Goal: Transaction & Acquisition: Purchase product/service

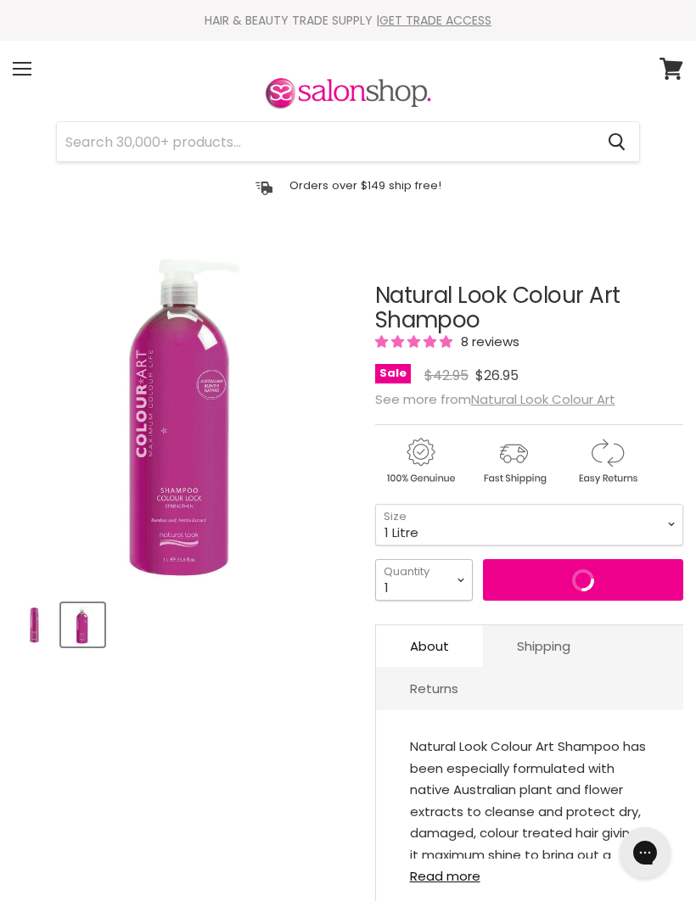
click at [462, 581] on select "1 2 3 4 5 6 7 8 9 10+" at bounding box center [424, 580] width 98 height 42
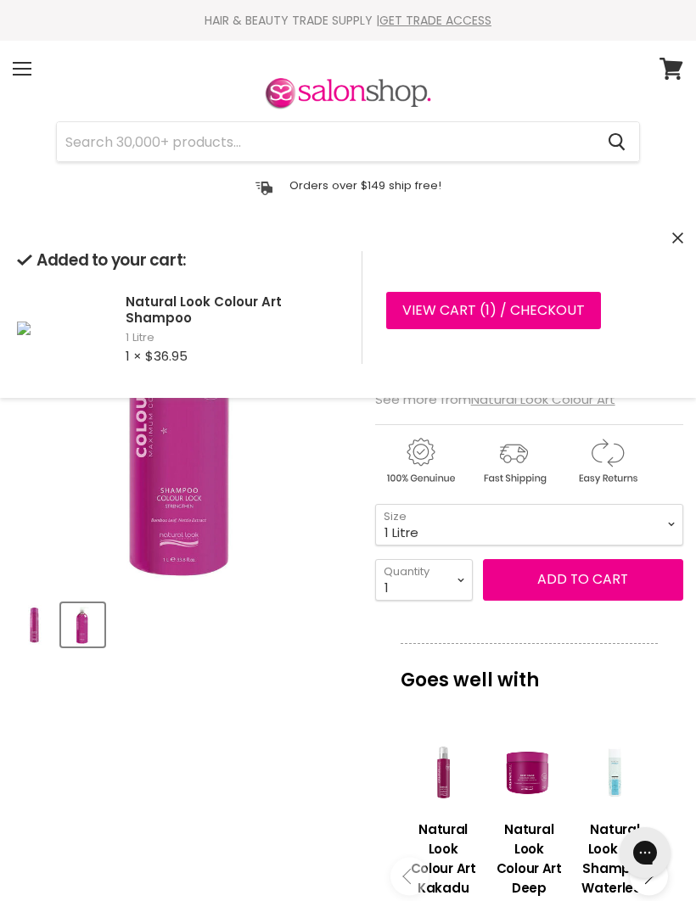
click at [266, 721] on article "Click or scroll to zoom Tap or pinch to zoom Click or scroll to zoom" at bounding box center [348, 828] width 670 height 1175
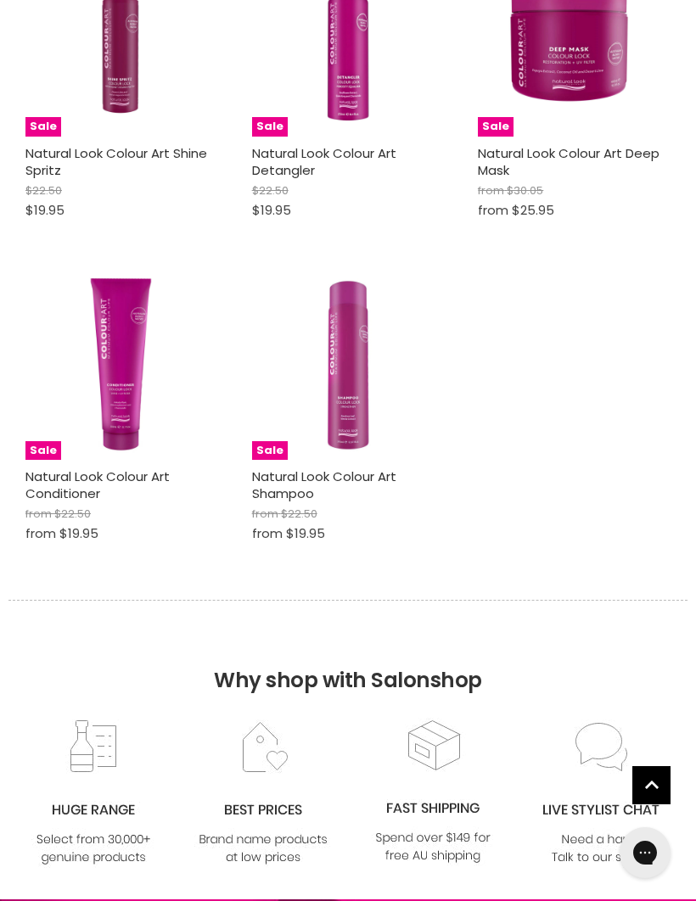
scroll to position [1085, 0]
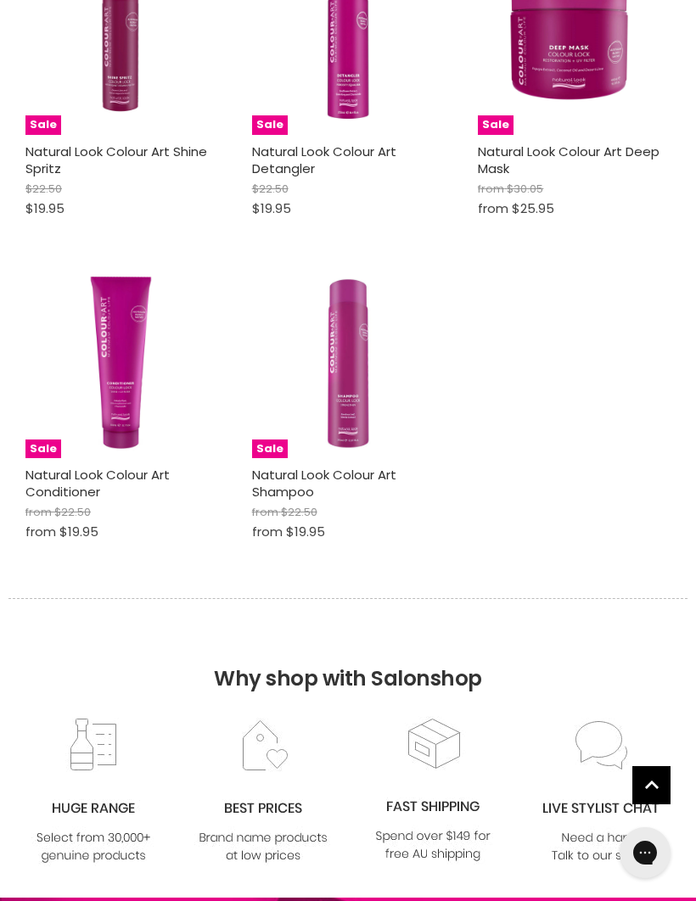
click at [130, 375] on img "Main content" at bounding box center [121, 362] width 193 height 193
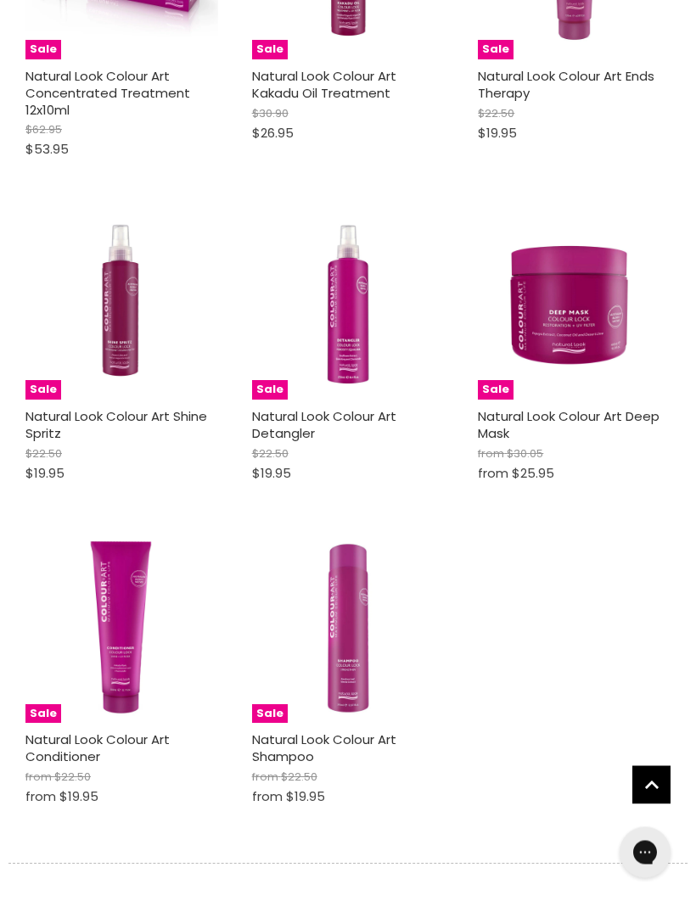
scroll to position [820, 0]
click at [356, 654] on img "Main content" at bounding box center [348, 627] width 193 height 193
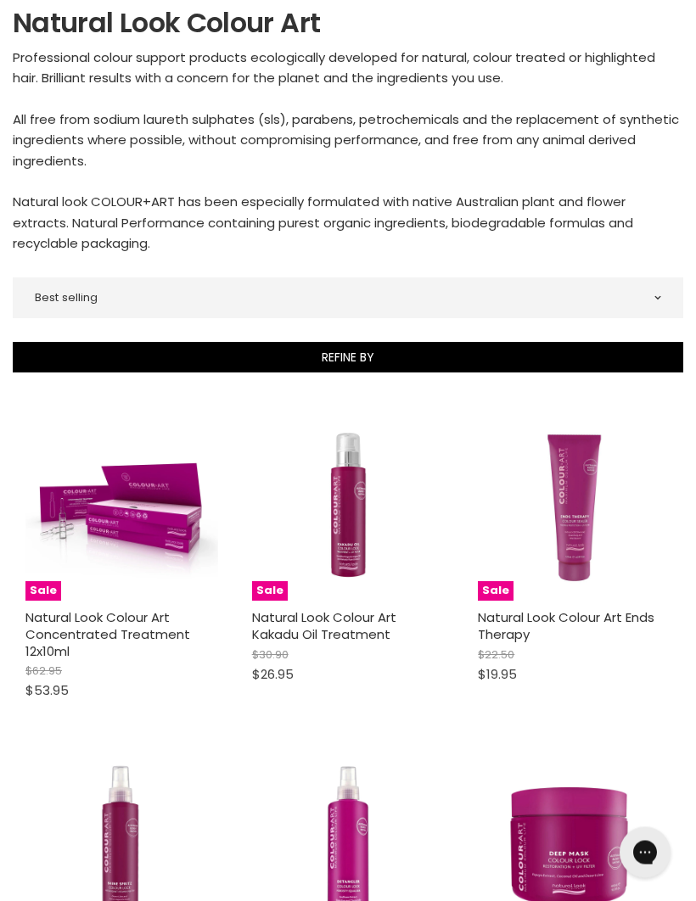
scroll to position [280, 0]
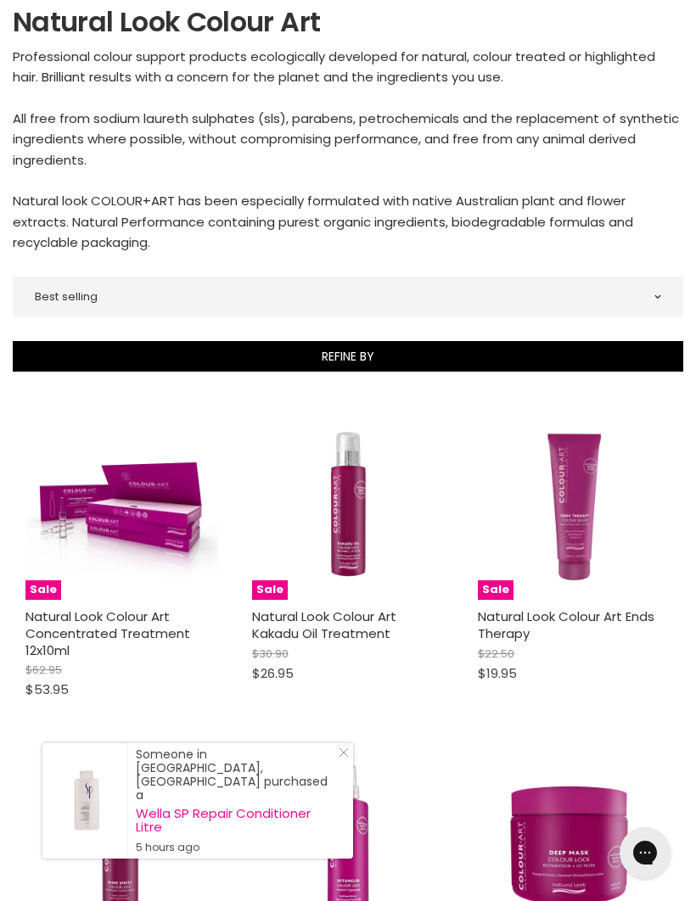
click at [121, 596] on img "Main content" at bounding box center [121, 504] width 193 height 193
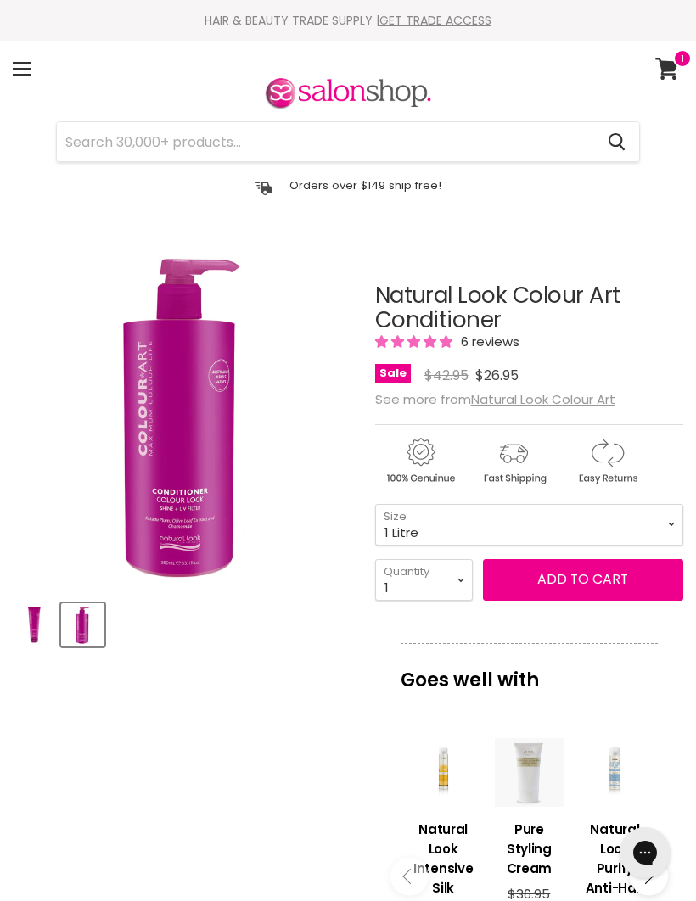
click at [583, 581] on button "Add to cart" at bounding box center [583, 579] width 200 height 41
click at [590, 564] on button "Add to cart" at bounding box center [583, 579] width 200 height 41
click at [295, 749] on article "Click or scroll to zoom Tap or pinch to zoom Click or scroll to zoom" at bounding box center [348, 828] width 670 height 1175
click at [653, 529] on select "300ml 1 Litre" at bounding box center [529, 525] width 308 height 42
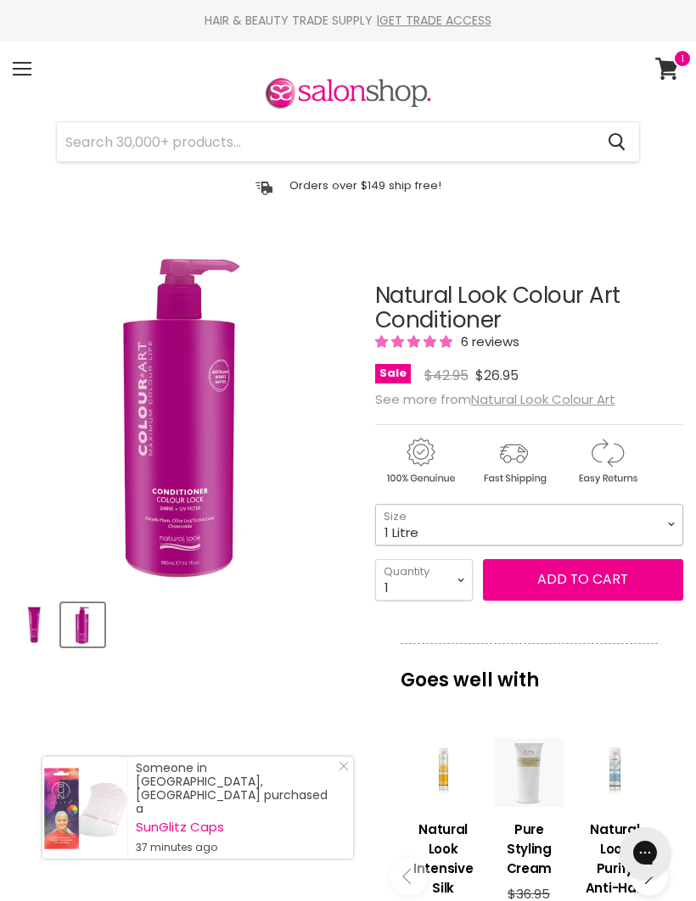
select select "300ml"
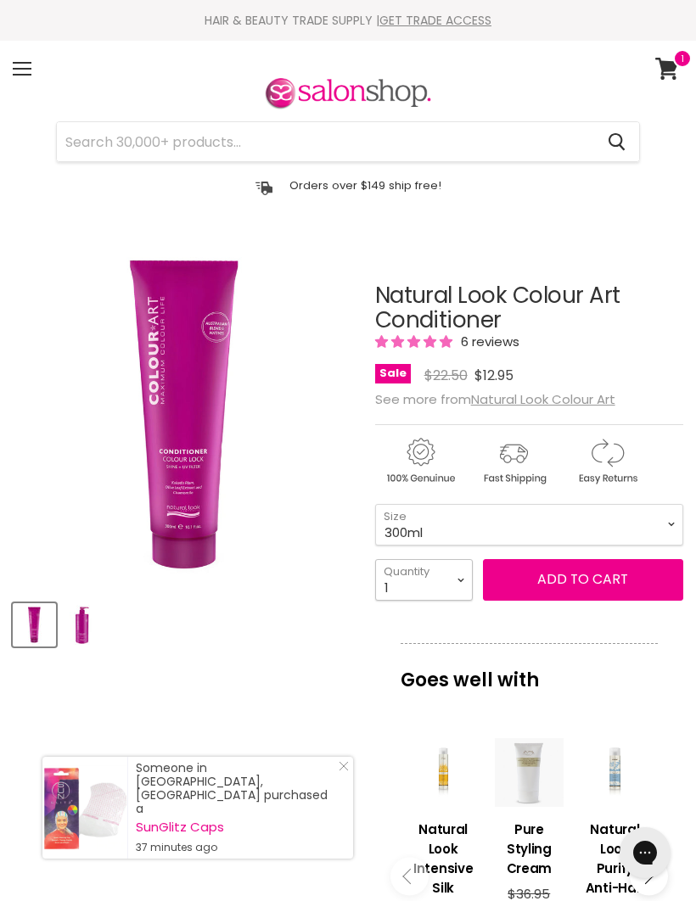
click at [443, 579] on select "1 2 3 4 5 6 7 8 9 10+" at bounding box center [424, 580] width 98 height 42
select select "2"
type input "2"
click at [576, 585] on button "Add to cart" at bounding box center [583, 579] width 200 height 41
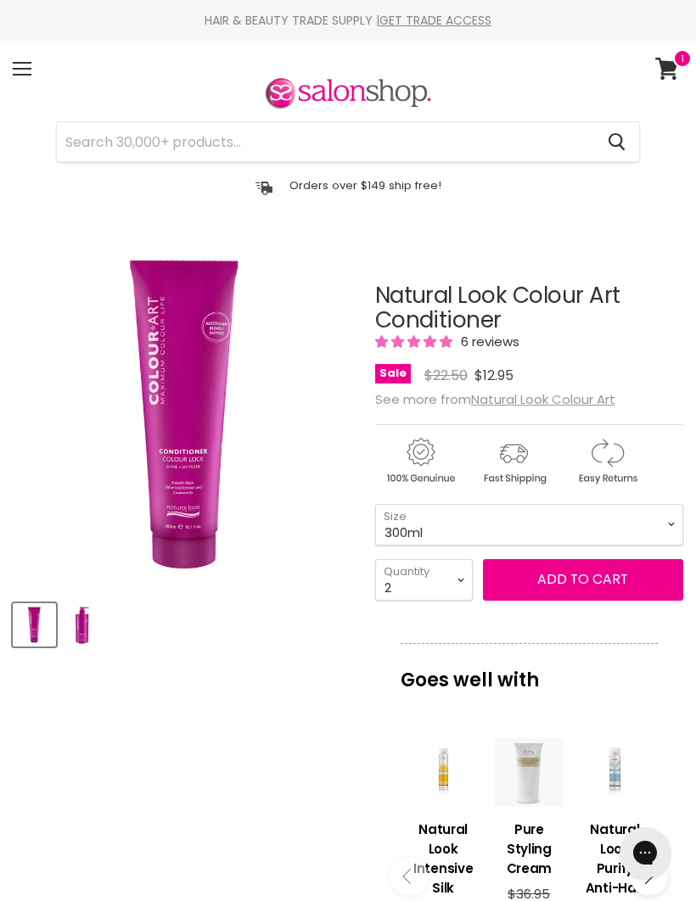
click at [277, 713] on article "Click or scroll to zoom Tap or pinch to zoom Click or scroll to zoom" at bounding box center [348, 828] width 670 height 1175
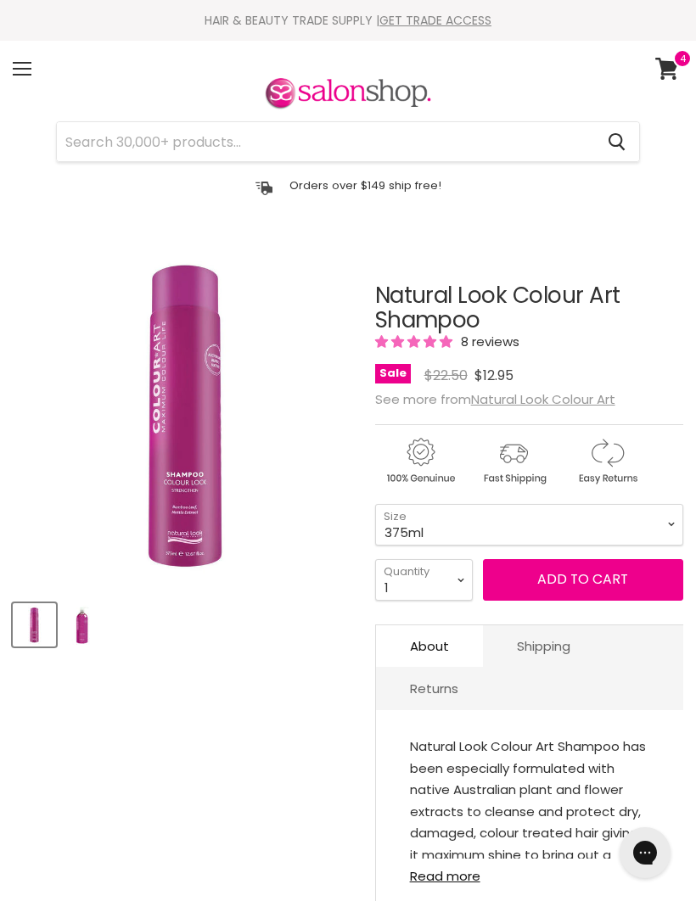
select select "2"
type input "2"
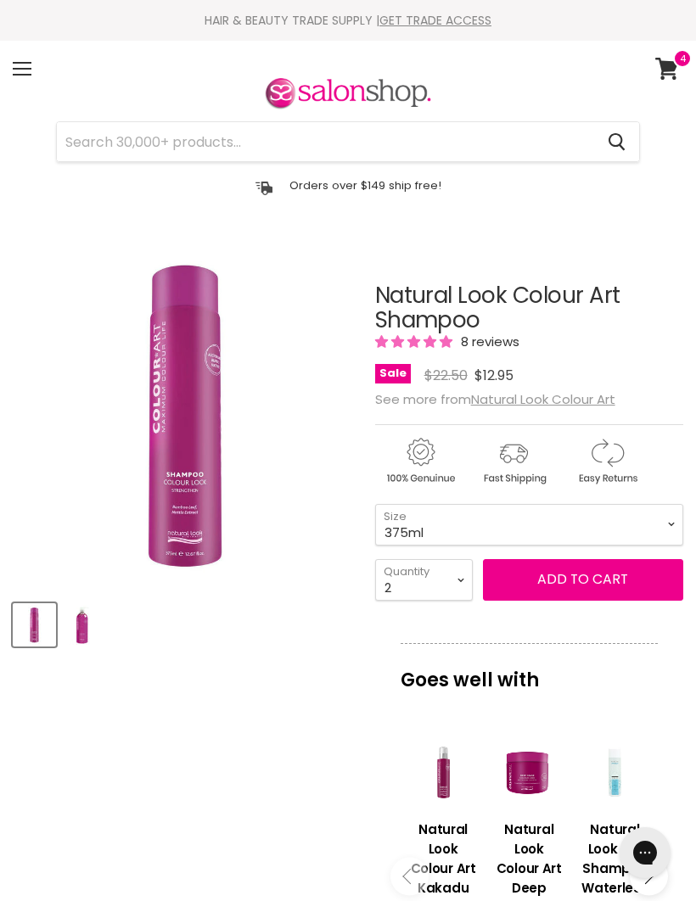
click at [590, 579] on span "Add to cart" at bounding box center [582, 579] width 91 height 20
click at [574, 584] on span "Add to cart" at bounding box center [582, 579] width 91 height 20
click at [255, 721] on article "Click or scroll to zoom Tap or pinch to zoom Click or scroll to zoom" at bounding box center [348, 828] width 670 height 1175
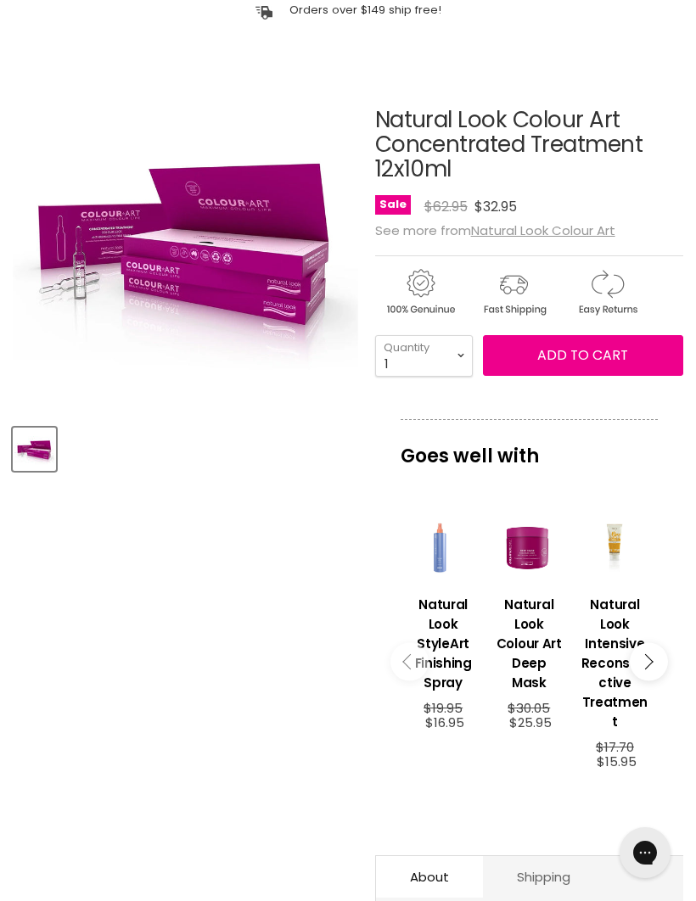
click at [452, 663] on h3 "Natural Look StyleArt Finishing Spray" at bounding box center [443, 644] width 69 height 98
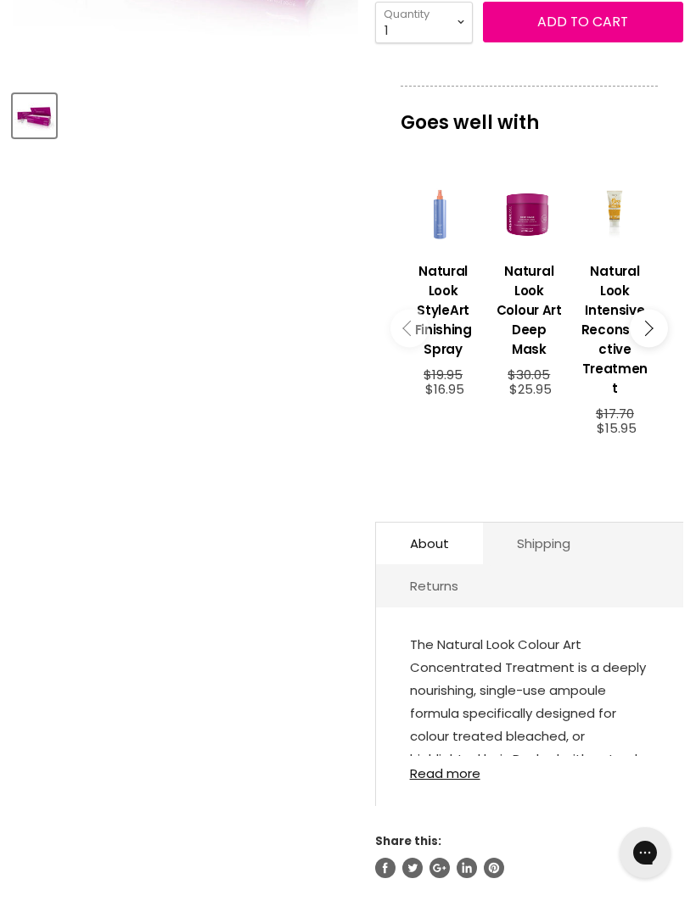
scroll to position [526, 0]
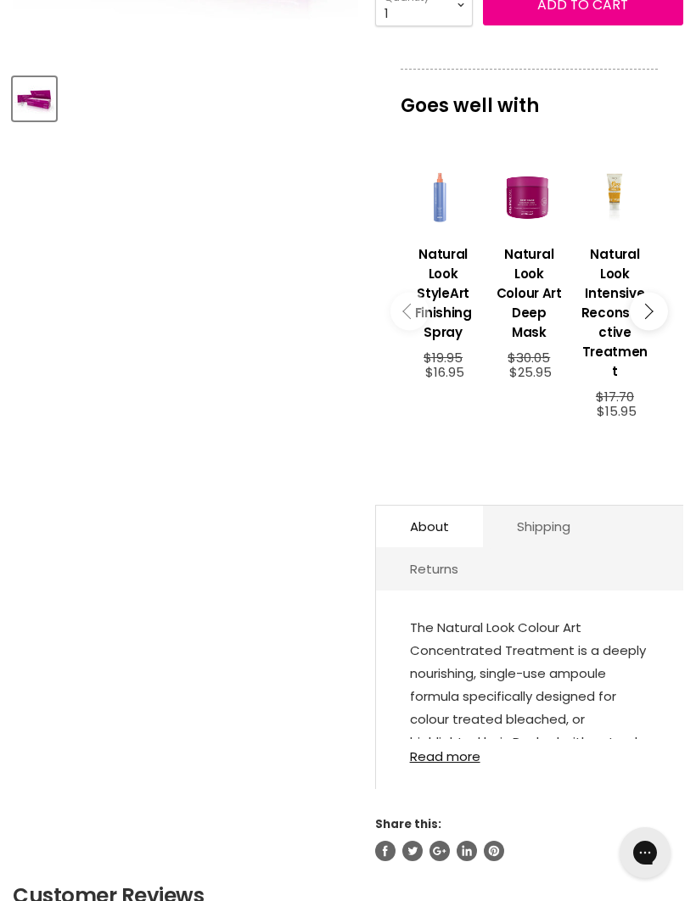
click at [445, 744] on link "Read more" at bounding box center [529, 751] width 239 height 25
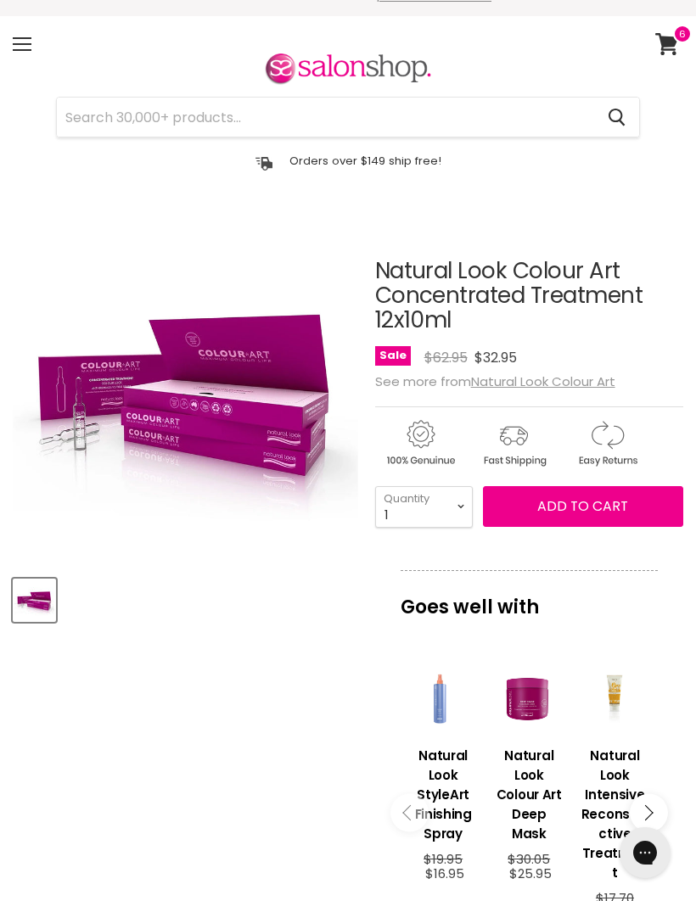
scroll to position [24, 0]
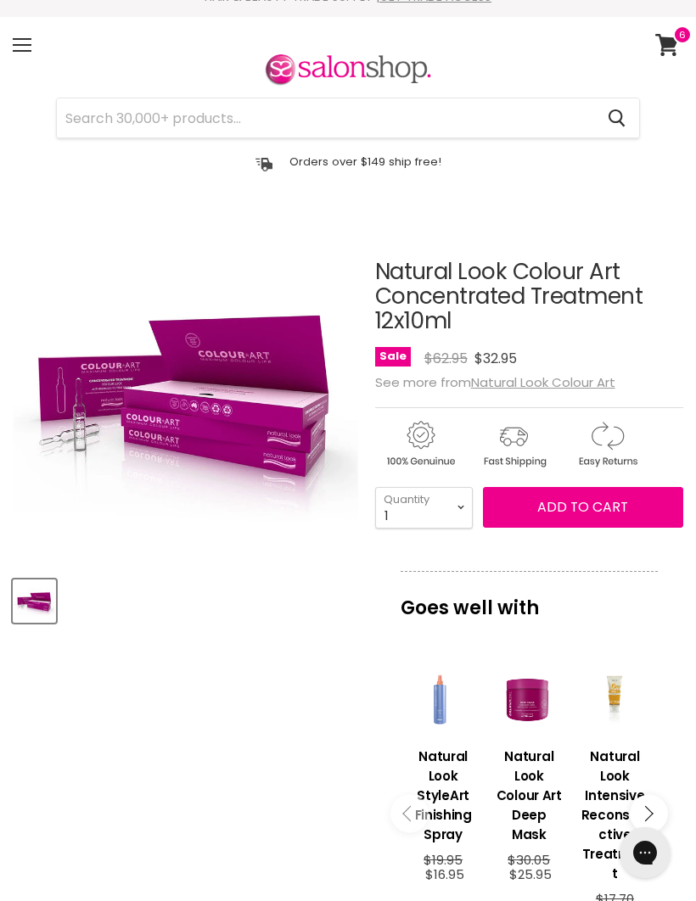
click at [589, 501] on span "Add to cart" at bounding box center [582, 507] width 91 height 20
click at [583, 506] on span "Add to cart" at bounding box center [582, 507] width 91 height 20
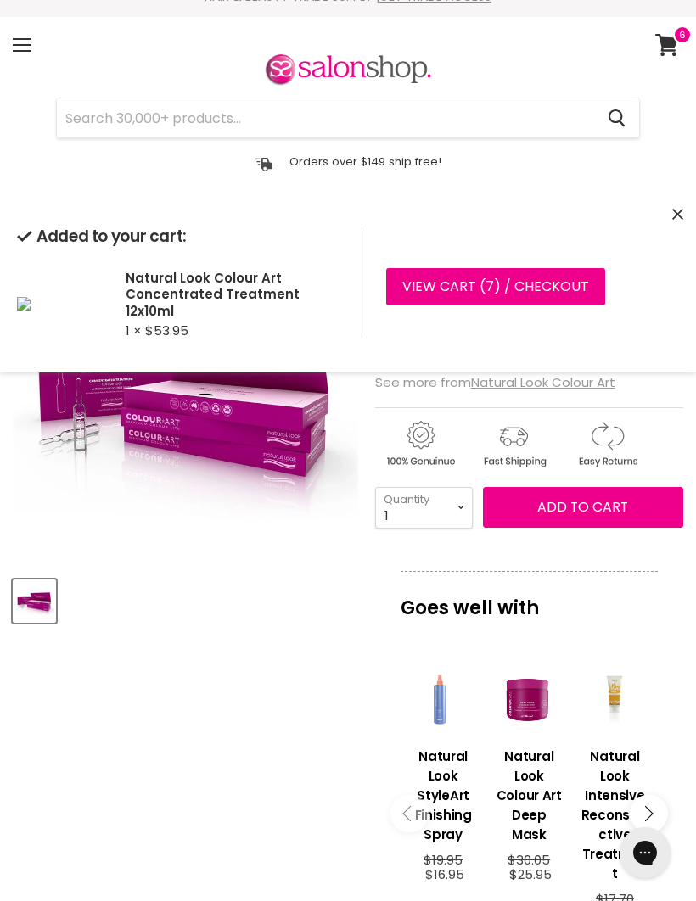
click at [238, 723] on article "Click or scroll to zoom Tap or pinch to zoom Natural Look Colour Art Concentrat…" at bounding box center [348, 790] width 670 height 1146
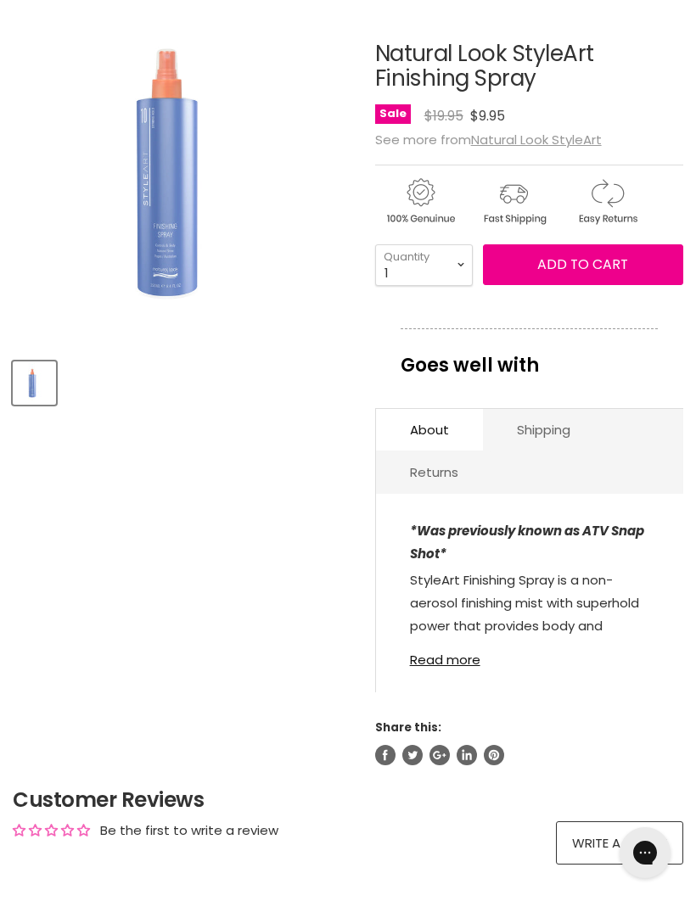
click at [450, 568] on p "*Was previously known as ATV Snap Shot*" at bounding box center [529, 543] width 239 height 49
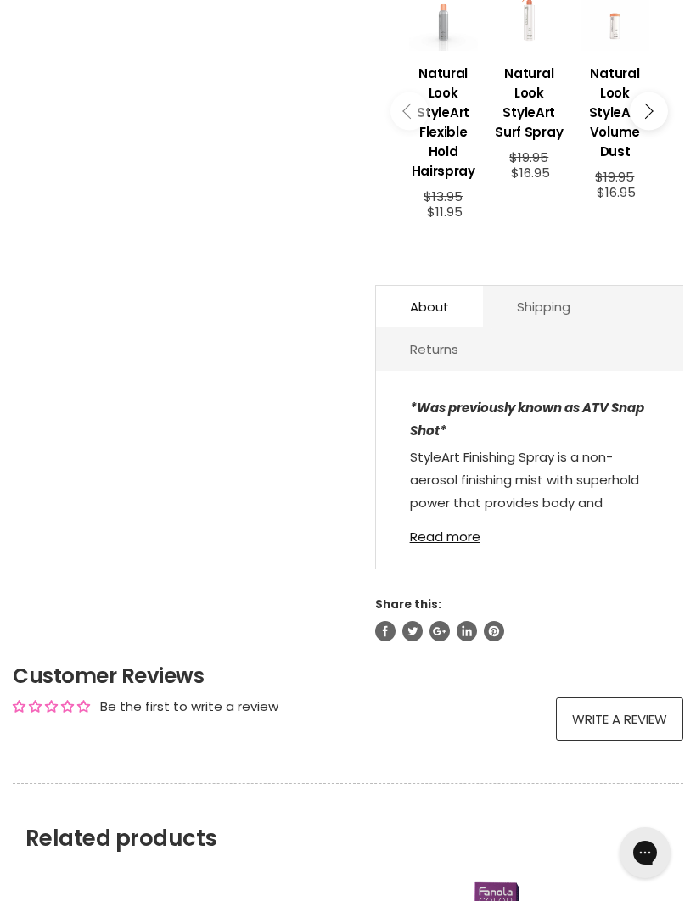
scroll to position [686, 0]
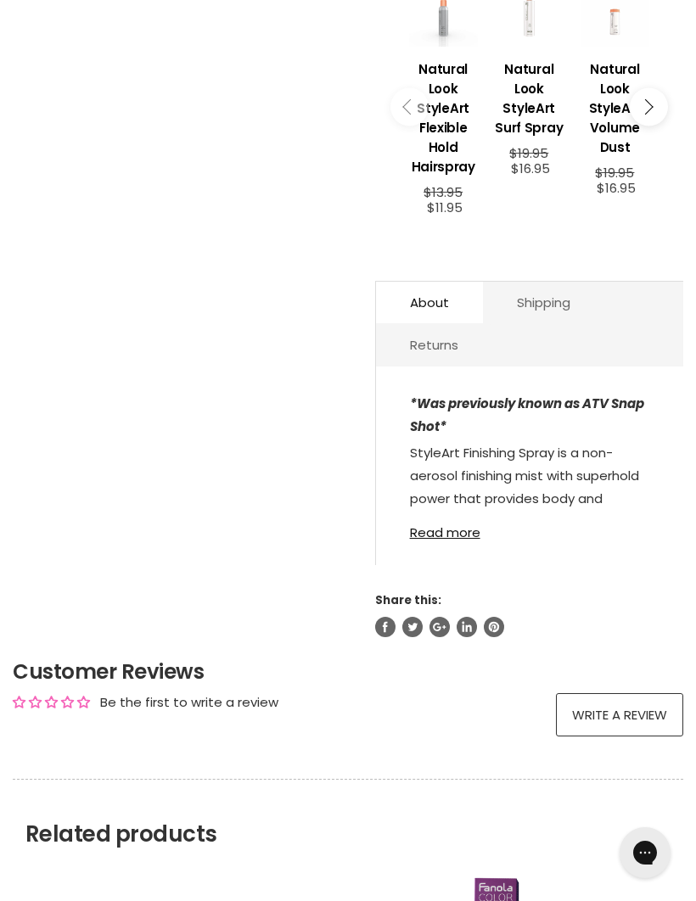
click at [454, 537] on link "Read more" at bounding box center [529, 527] width 239 height 25
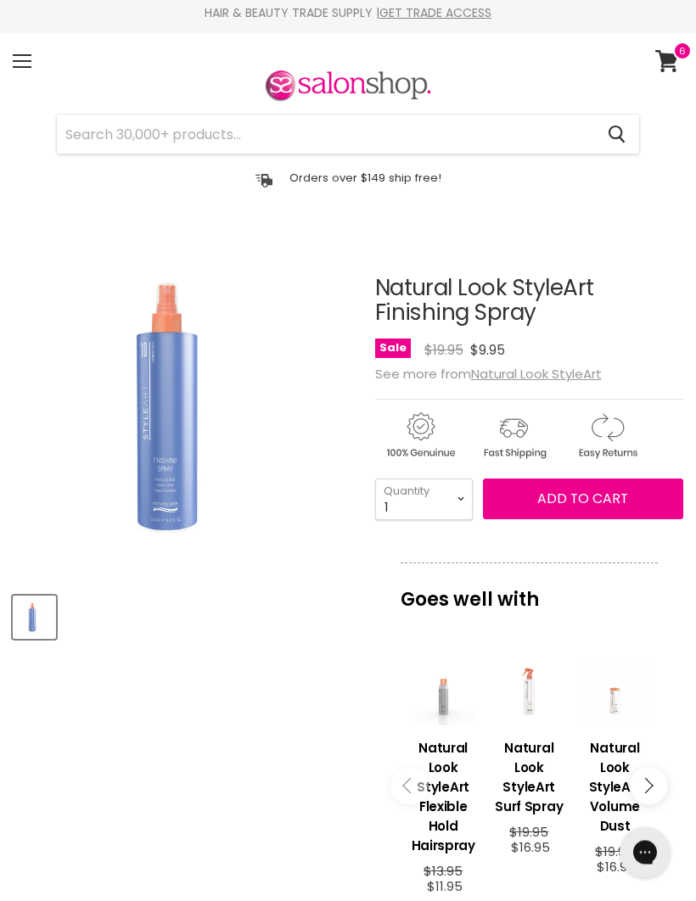
scroll to position [0, 0]
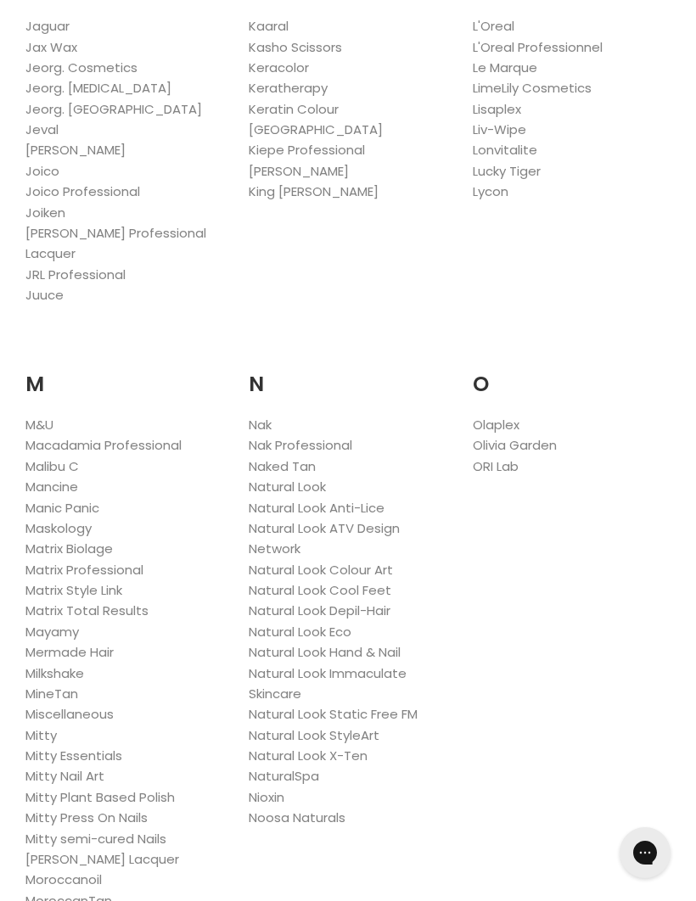
click at [311, 478] on link "Natural Look" at bounding box center [287, 487] width 77 height 18
click at [268, 416] on link "Nak" at bounding box center [260, 425] width 23 height 18
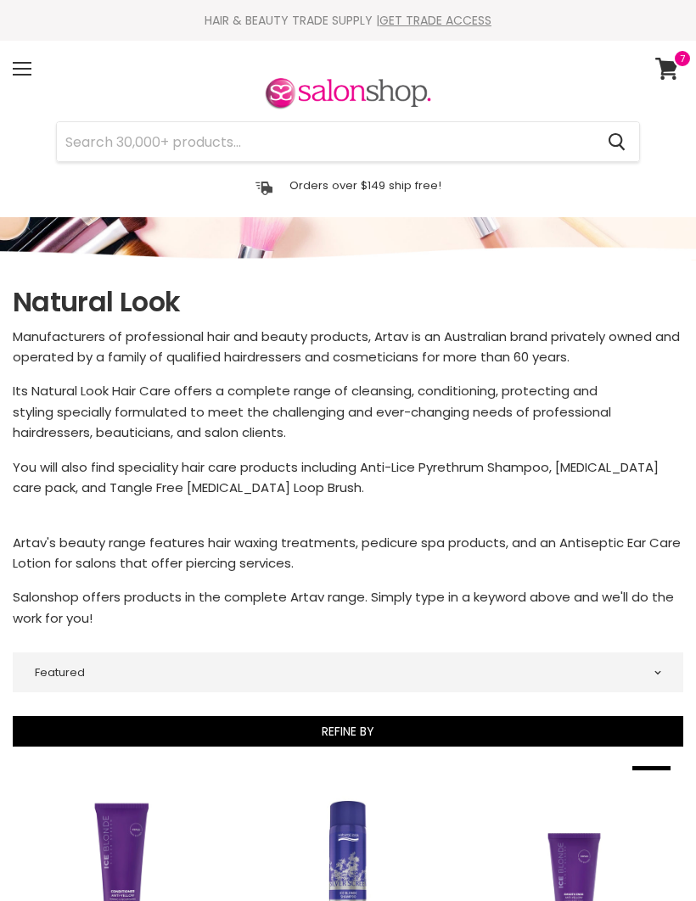
select select "manual"
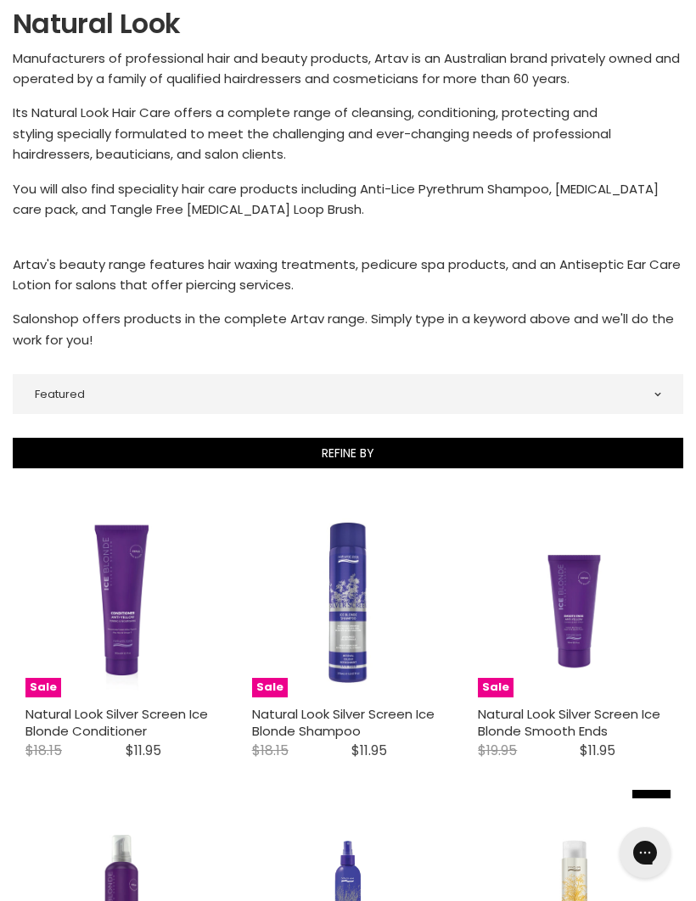
click at [355, 659] on img "Main content" at bounding box center [348, 601] width 193 height 193
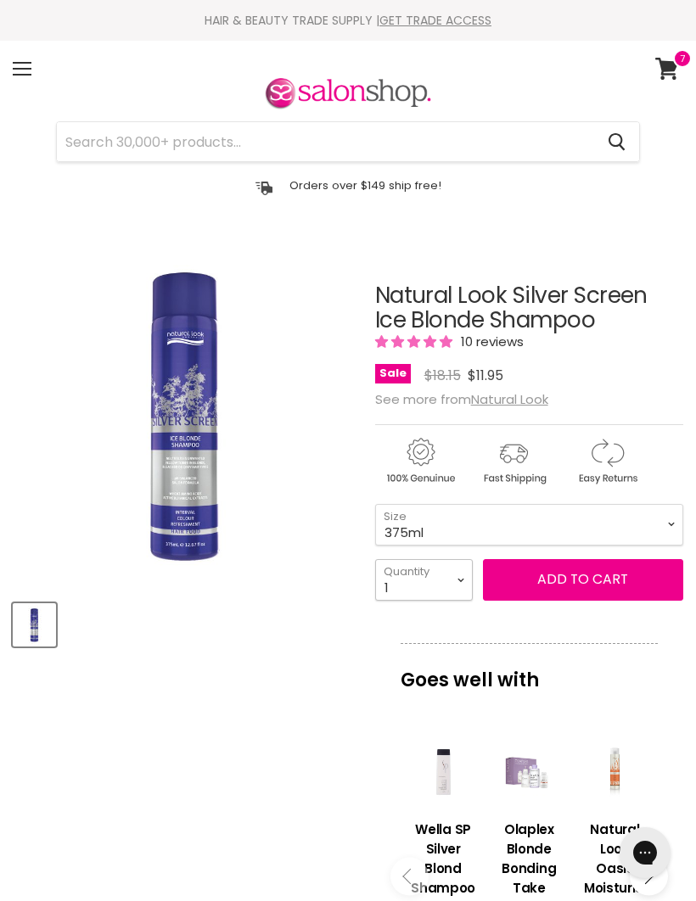
click at [452, 579] on select "1 2 3 4 5 6 7 8 9 10+" at bounding box center [424, 580] width 98 height 42
select select "2"
type input "2"
click at [578, 582] on span "Add to cart" at bounding box center [582, 579] width 91 height 20
click at [588, 570] on button "Add to cart" at bounding box center [583, 579] width 200 height 41
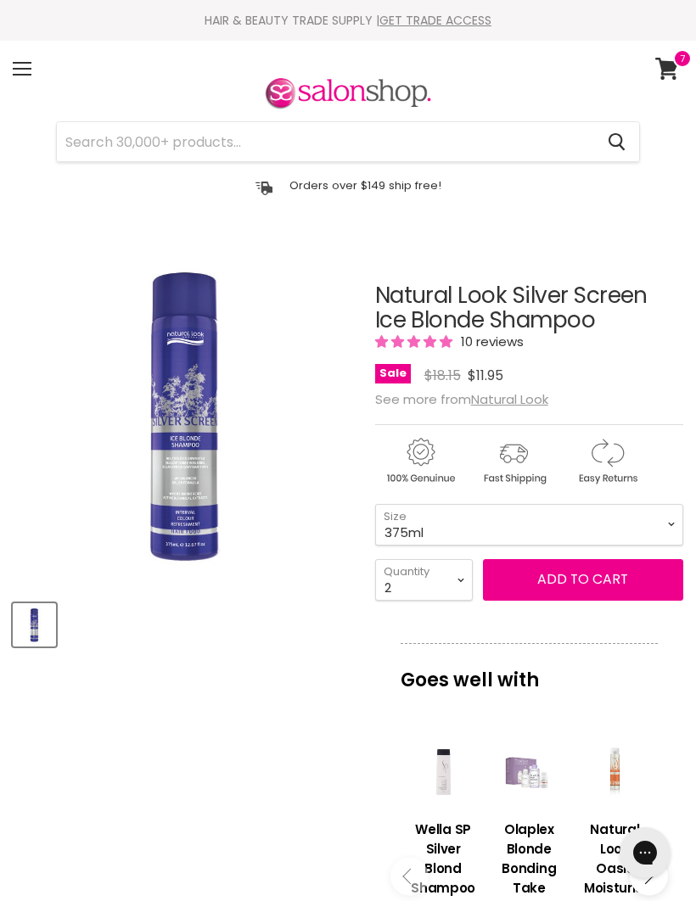
click at [255, 764] on article "Click or scroll to zoom Tap or pinch to zoom Natural Look Silver Screen Ice Blo…" at bounding box center [348, 828] width 670 height 1175
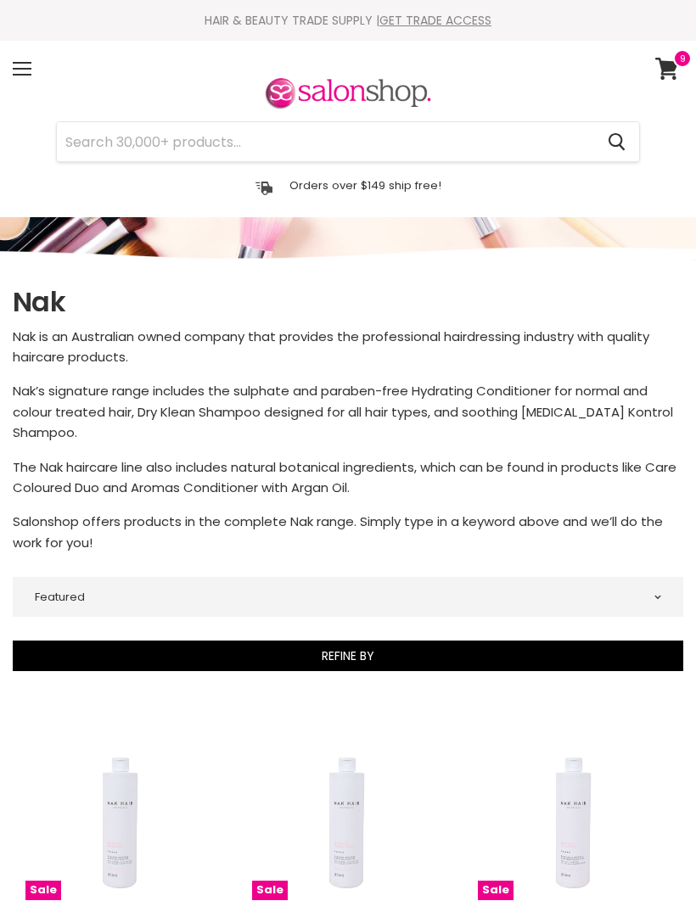
select select "manual"
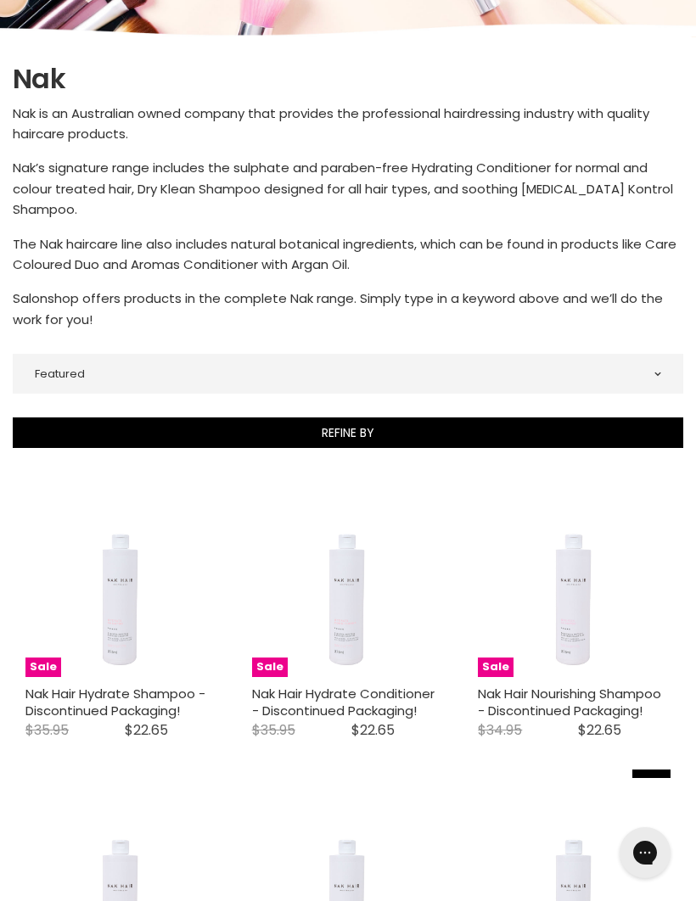
click at [122, 628] on img "Main content" at bounding box center [122, 580] width 128 height 193
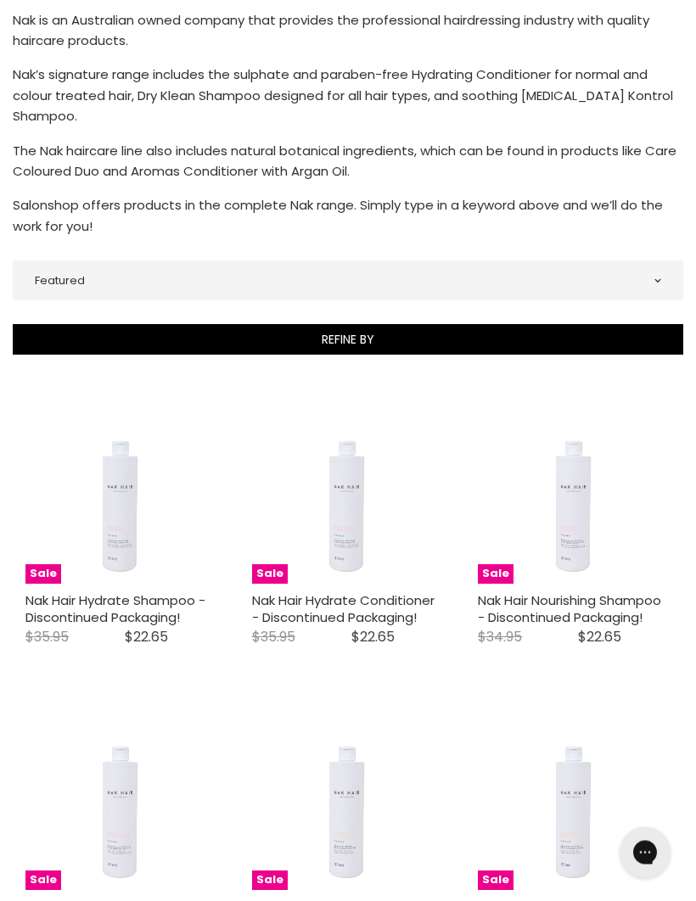
scroll to position [317, 0]
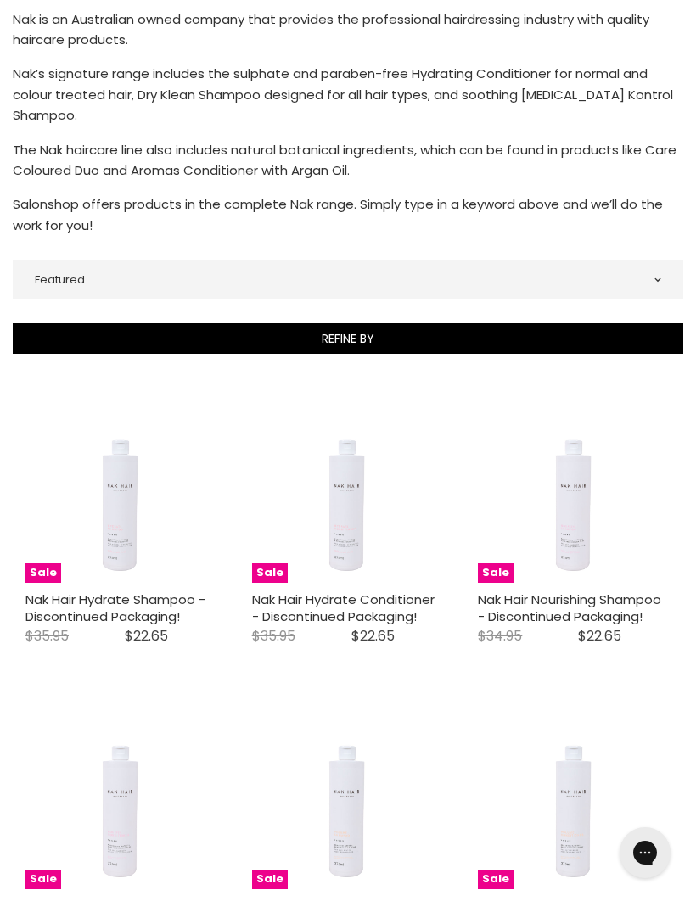
click at [138, 609] on link "Nak Hair Hydrate Shampoo - Discontinued Packaging!" at bounding box center [115, 607] width 180 height 35
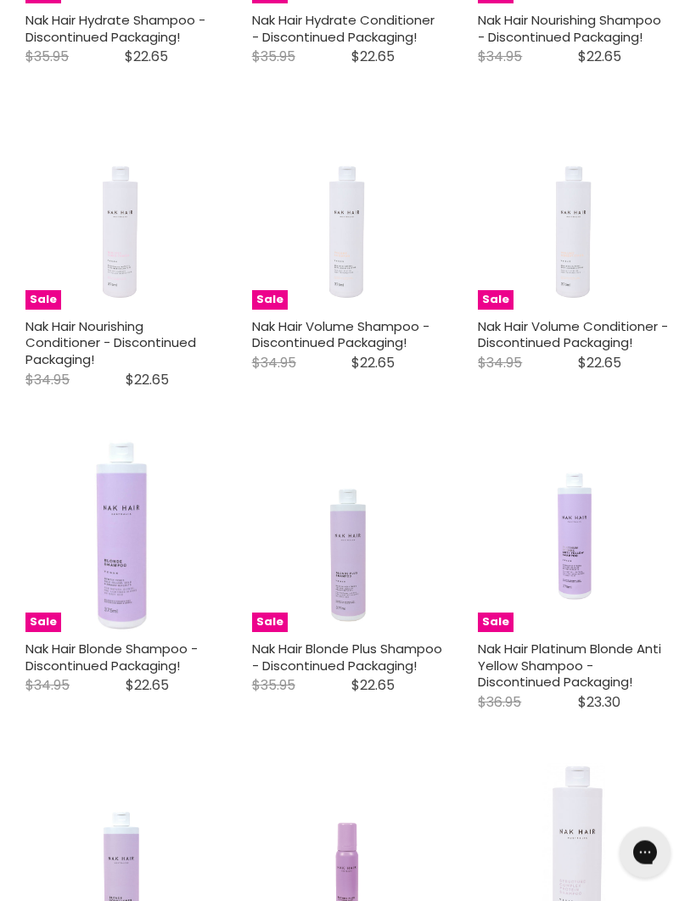
scroll to position [895, 0]
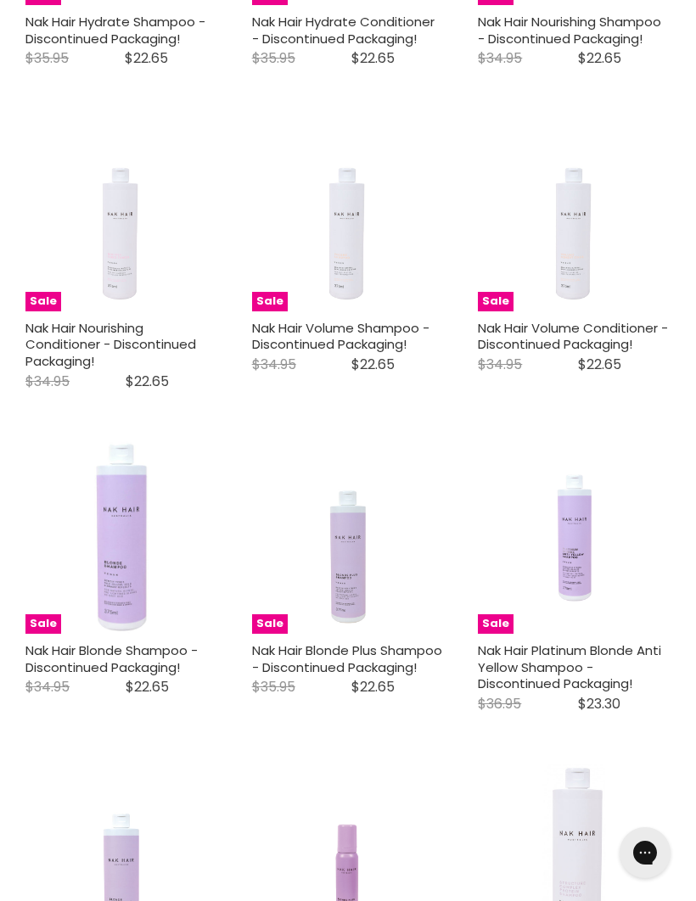
click at [591, 572] on img "Main content" at bounding box center [574, 537] width 128 height 193
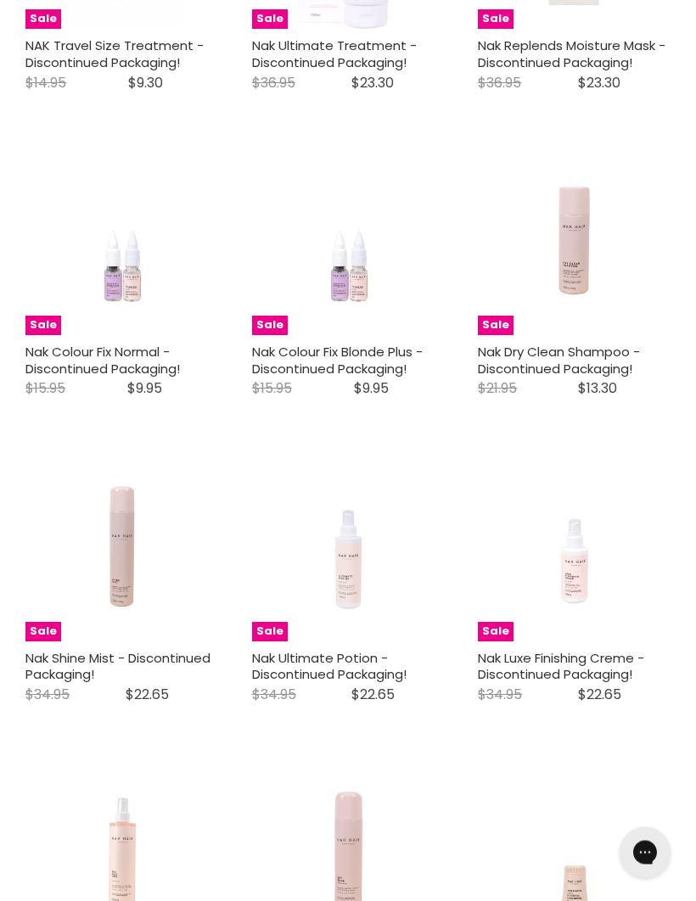
scroll to position [2790, 0]
click at [130, 537] on img "Main content" at bounding box center [122, 545] width 128 height 193
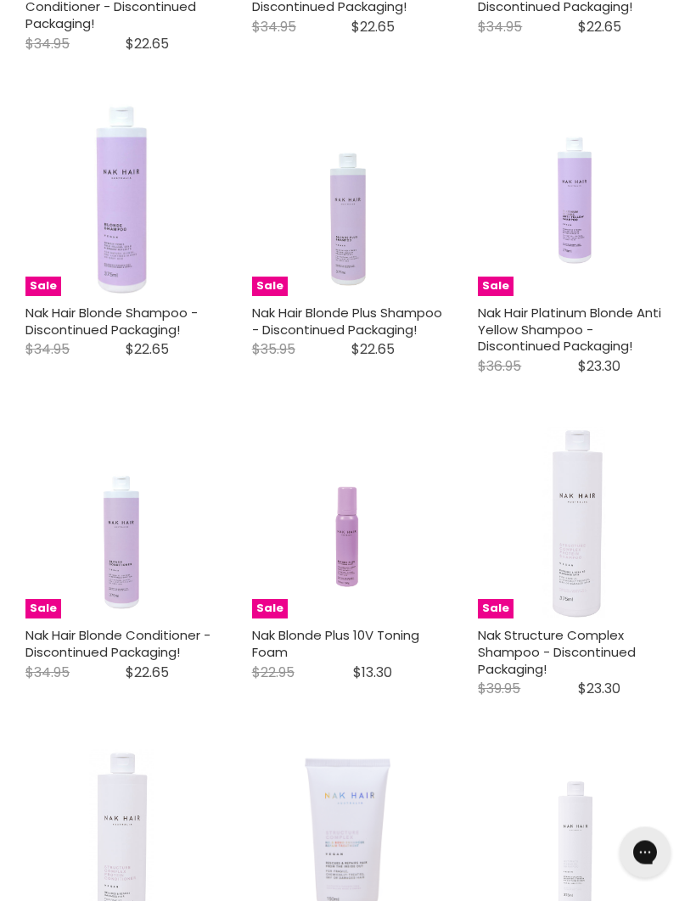
scroll to position [1234, 0]
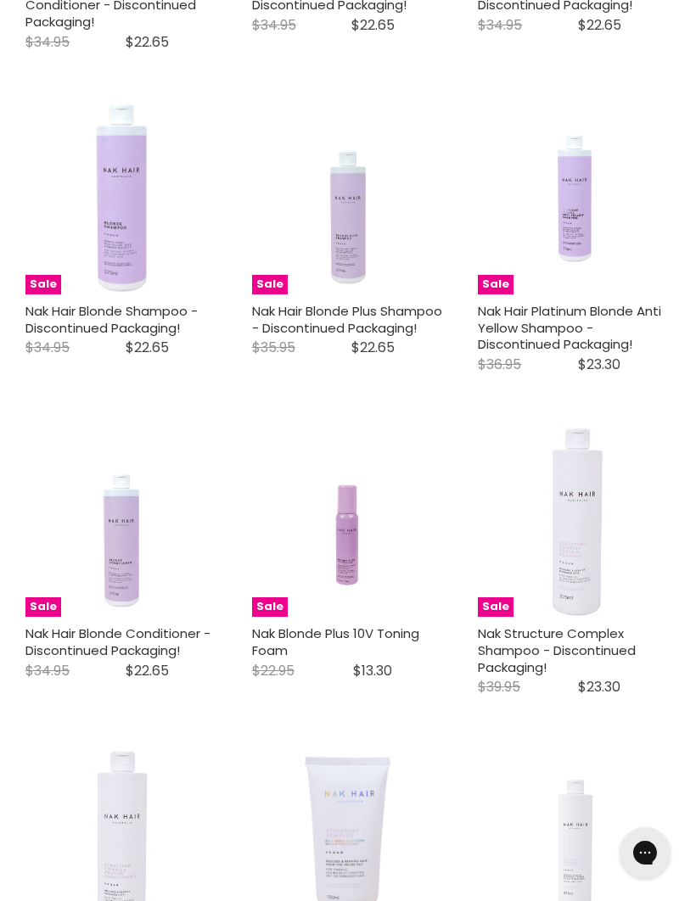
click at [590, 566] on img "Main content" at bounding box center [574, 521] width 128 height 193
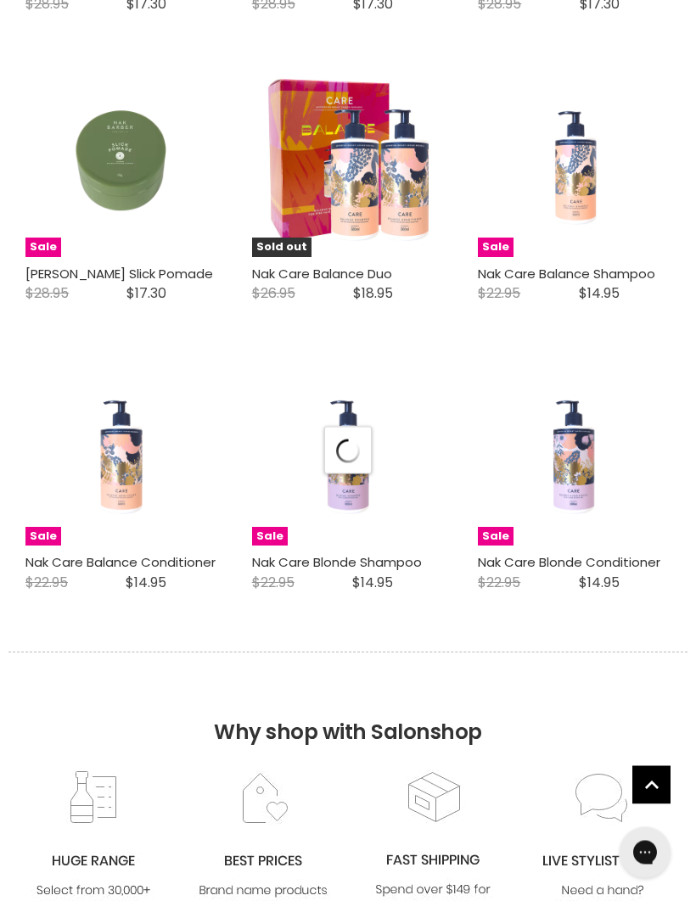
select select "manual"
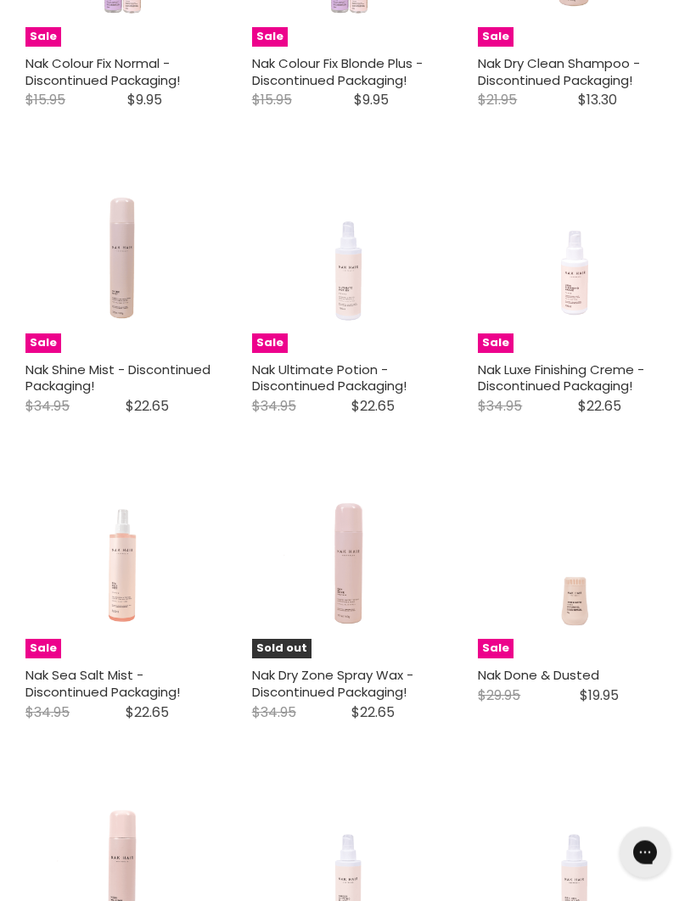
scroll to position [3044, 0]
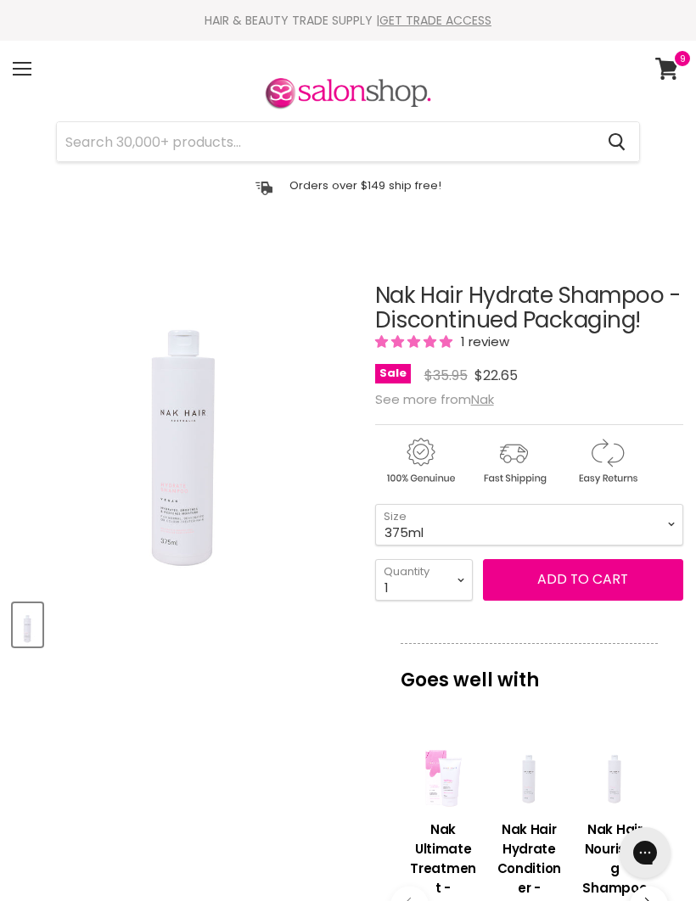
click at [577, 575] on span "Add to cart" at bounding box center [582, 579] width 91 height 20
click at [599, 576] on span "Add to cart" at bounding box center [582, 579] width 91 height 20
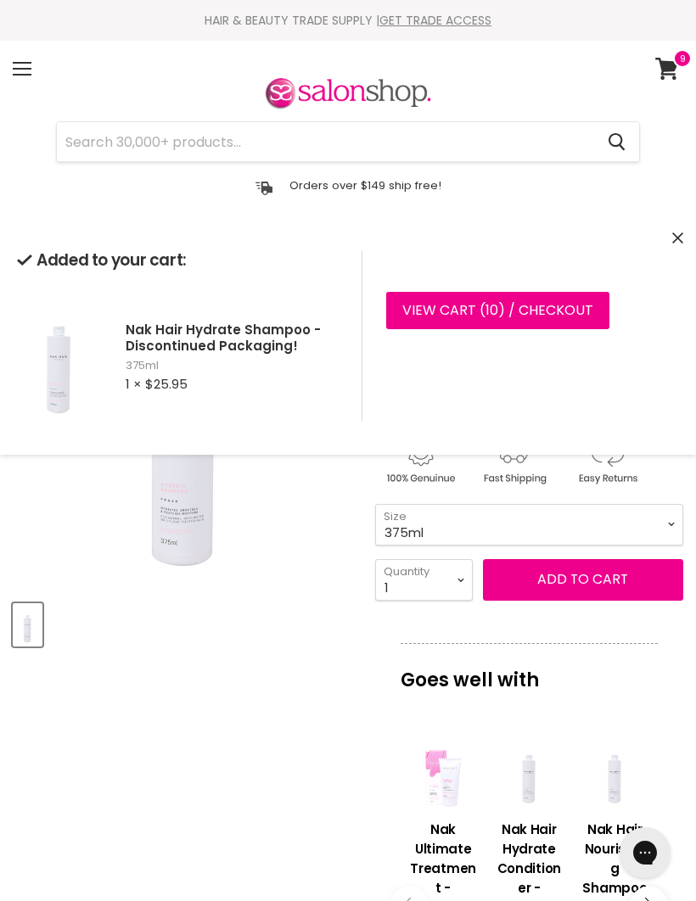
click at [665, 523] on select "375ml" at bounding box center [529, 525] width 308 height 42
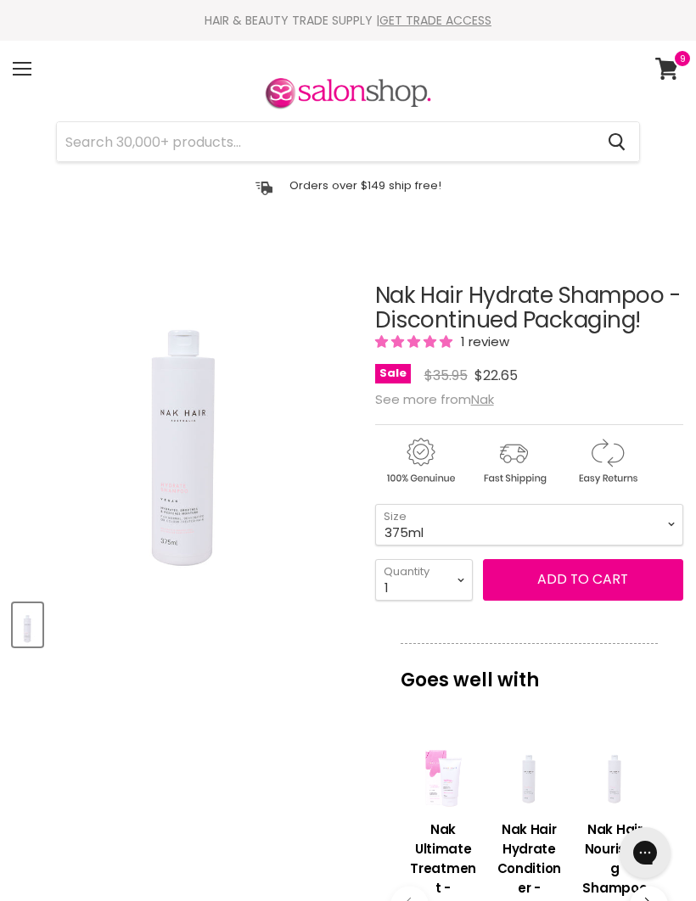
scroll to position [241, 0]
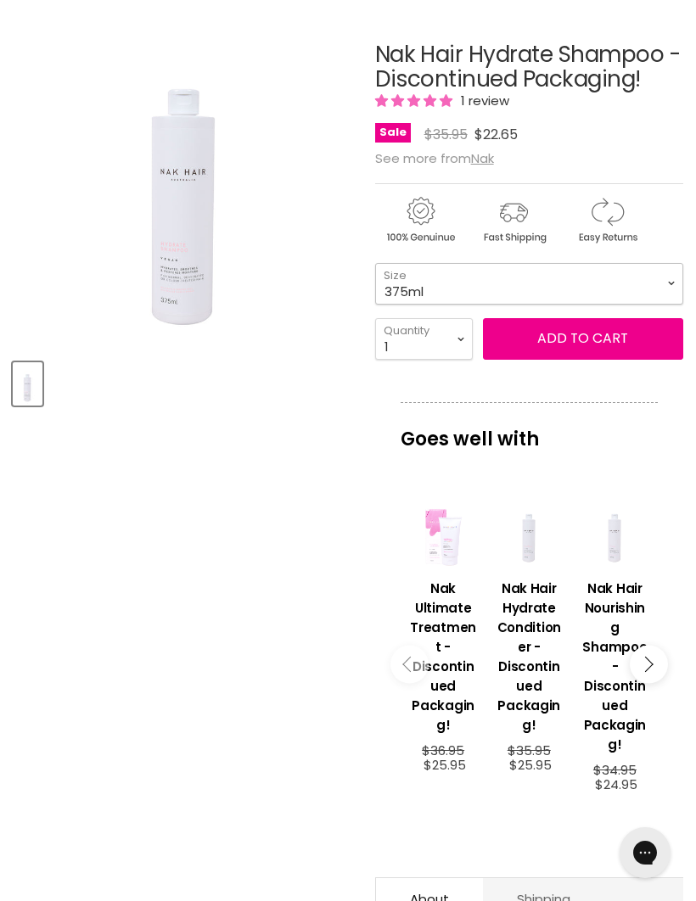
click at [674, 282] on select "375ml" at bounding box center [529, 284] width 308 height 42
click at [661, 283] on select "375ml" at bounding box center [529, 284] width 308 height 42
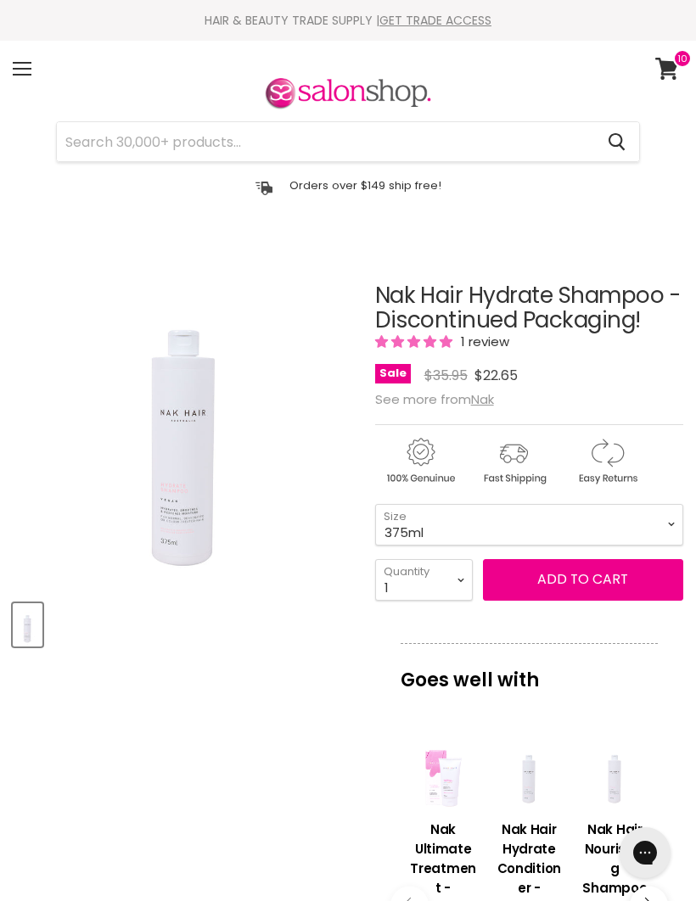
click at [585, 578] on span "Add to cart" at bounding box center [582, 579] width 91 height 20
click at [574, 571] on button "Add to cart" at bounding box center [583, 579] width 200 height 41
click at [243, 708] on article "Click or scroll to zoom Tap or pinch to zoom Nak Hair Hydrate Shampoo - Discont…" at bounding box center [348, 858] width 670 height 1234
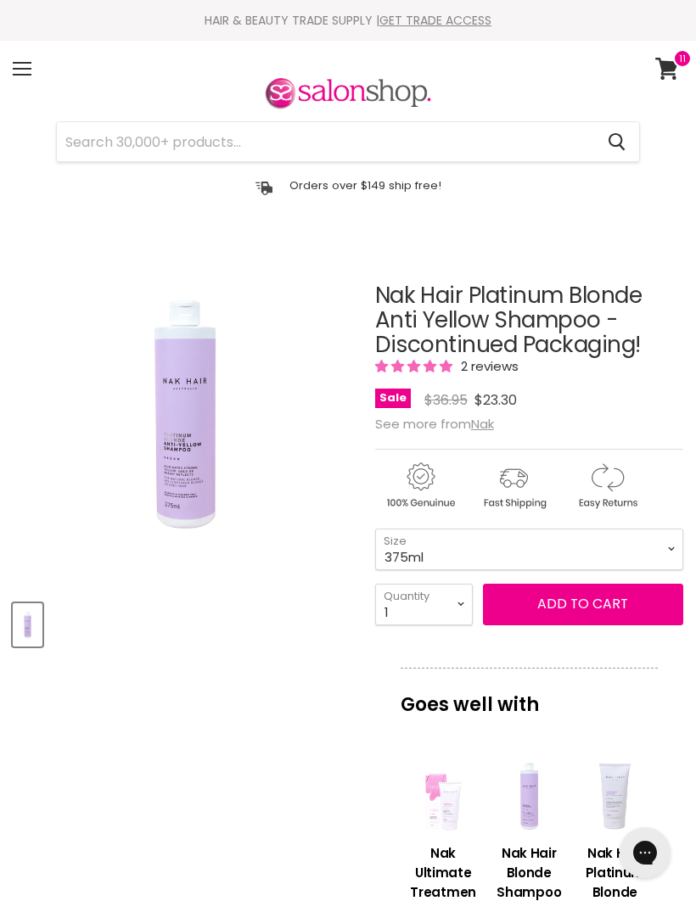
click at [658, 547] on select "375ml" at bounding box center [529, 550] width 308 height 42
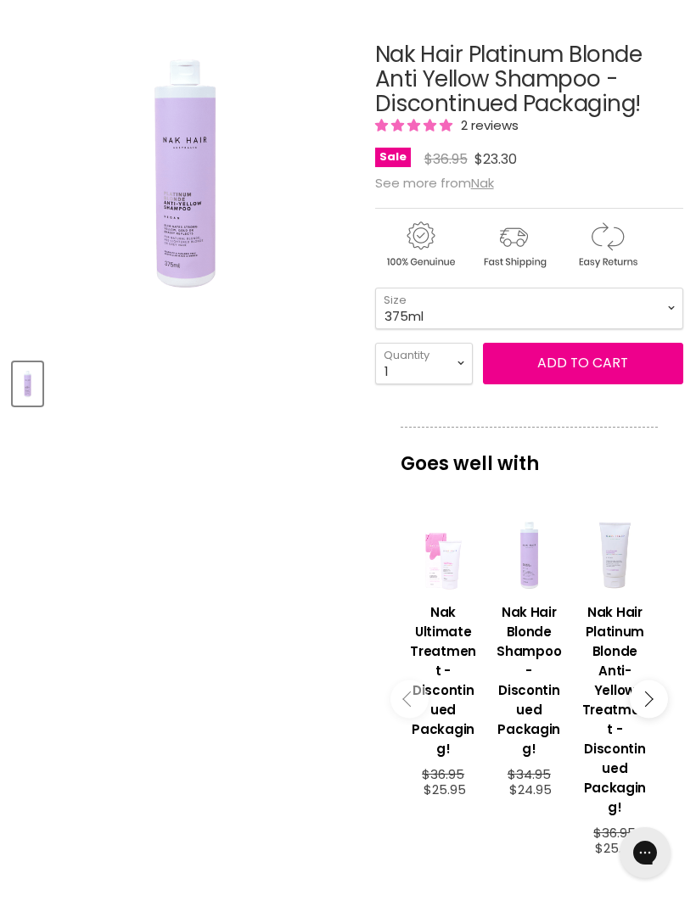
click at [648, 546] on div "Main content" at bounding box center [614, 555] width 69 height 69
click at [666, 308] on select "375ml" at bounding box center [529, 309] width 308 height 42
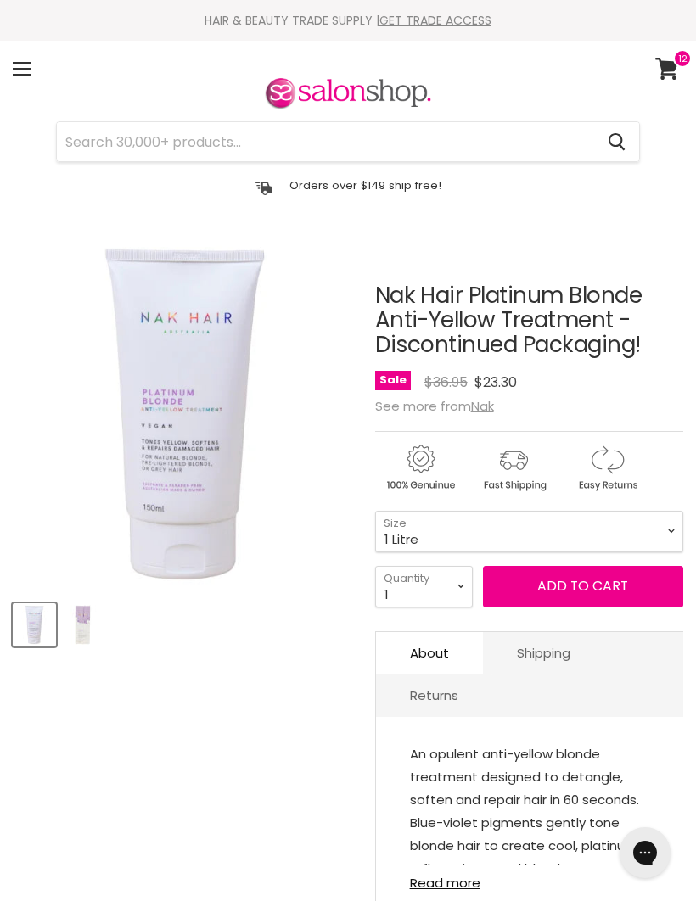
select select "1 Litre"
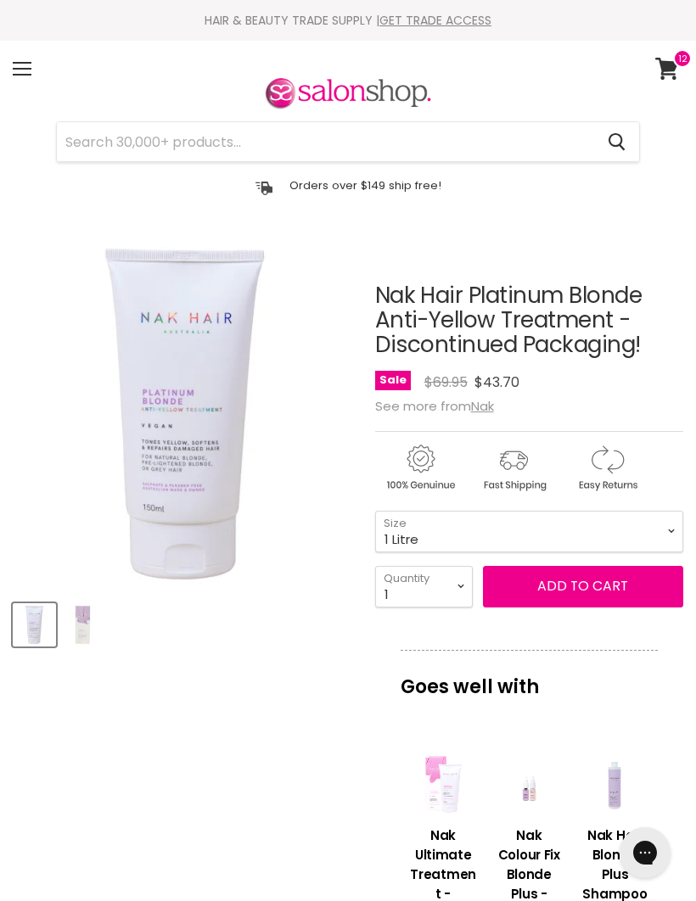
click at [226, 727] on article "Click or scroll to zoom Tap or pinch to zoom Click or scroll to zoom" at bounding box center [348, 871] width 670 height 1260
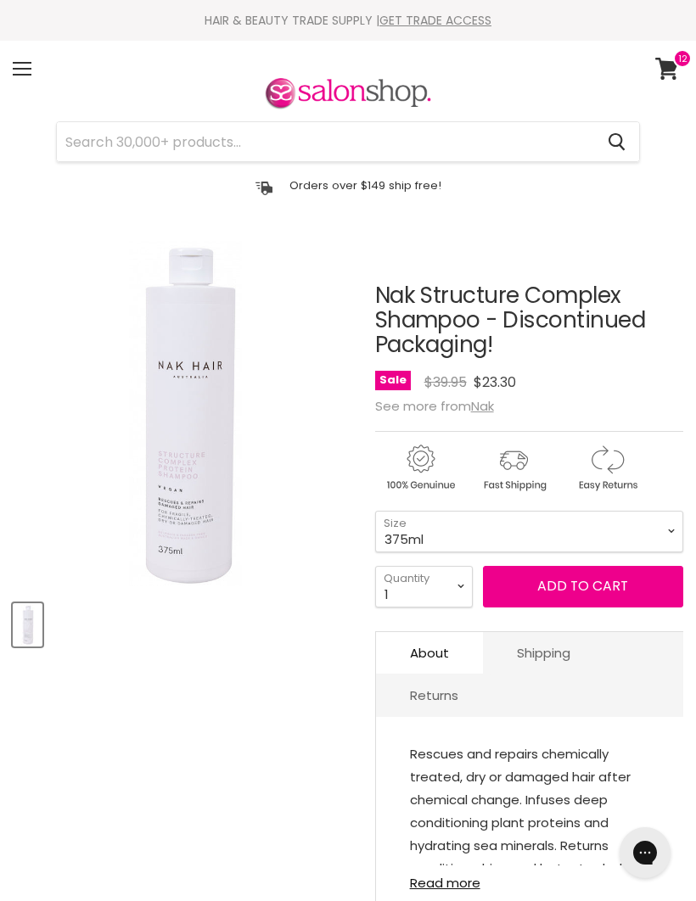
click at [273, 684] on article "Click or scroll to zoom Tap or pinch to zoom Nak Structure Complex Shampoo - Di…" at bounding box center [348, 614] width 670 height 747
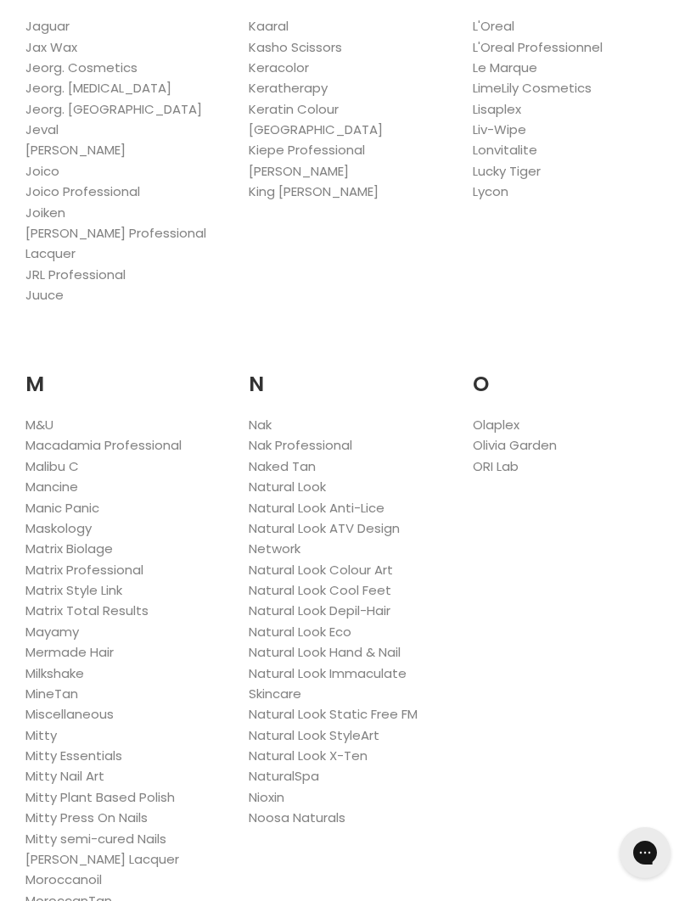
click at [316, 478] on link "Natural Look" at bounding box center [287, 487] width 77 height 18
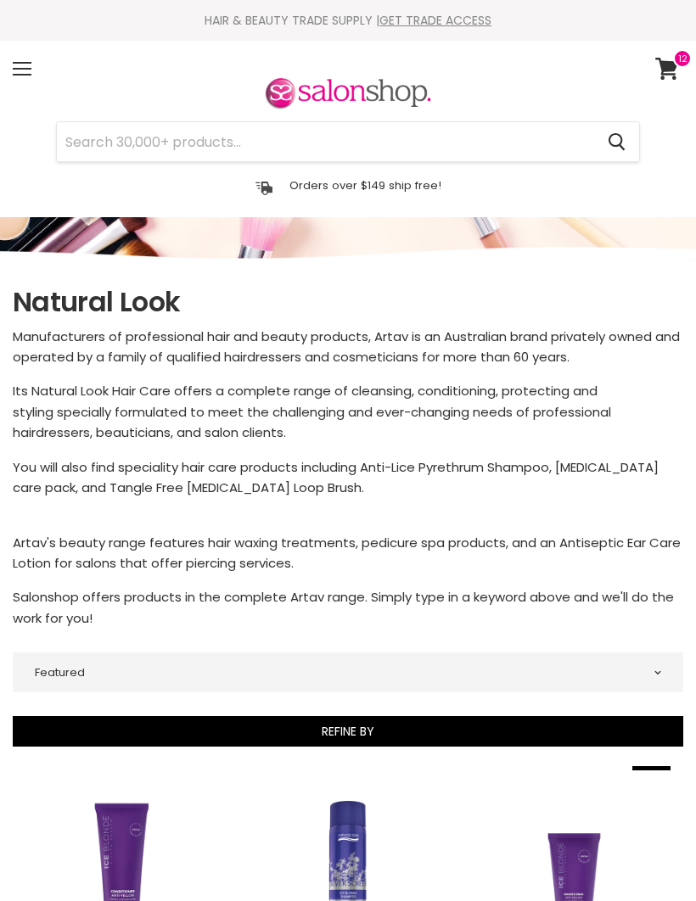
select select "manual"
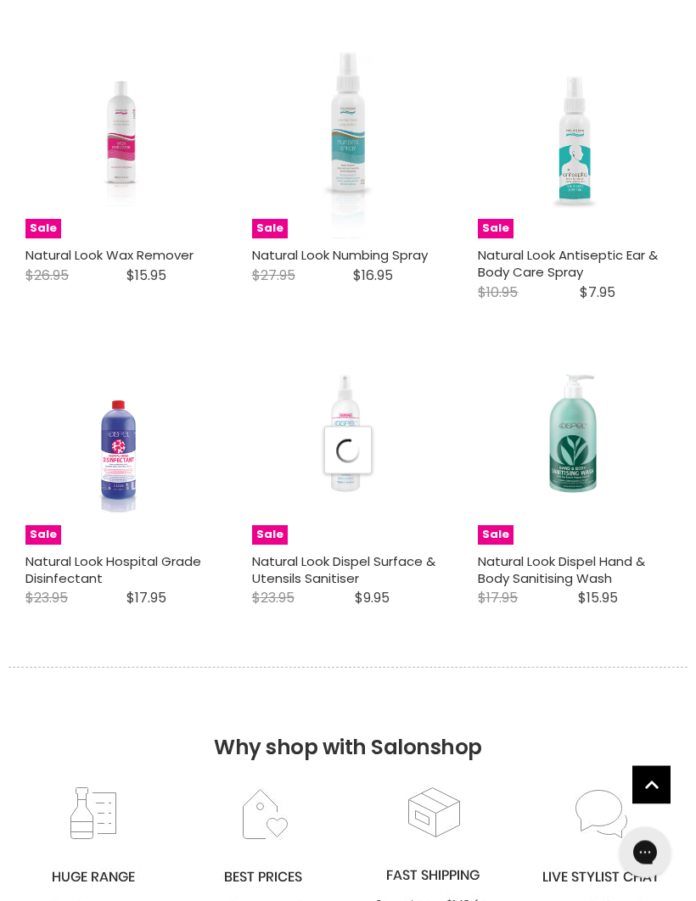
select select "manual"
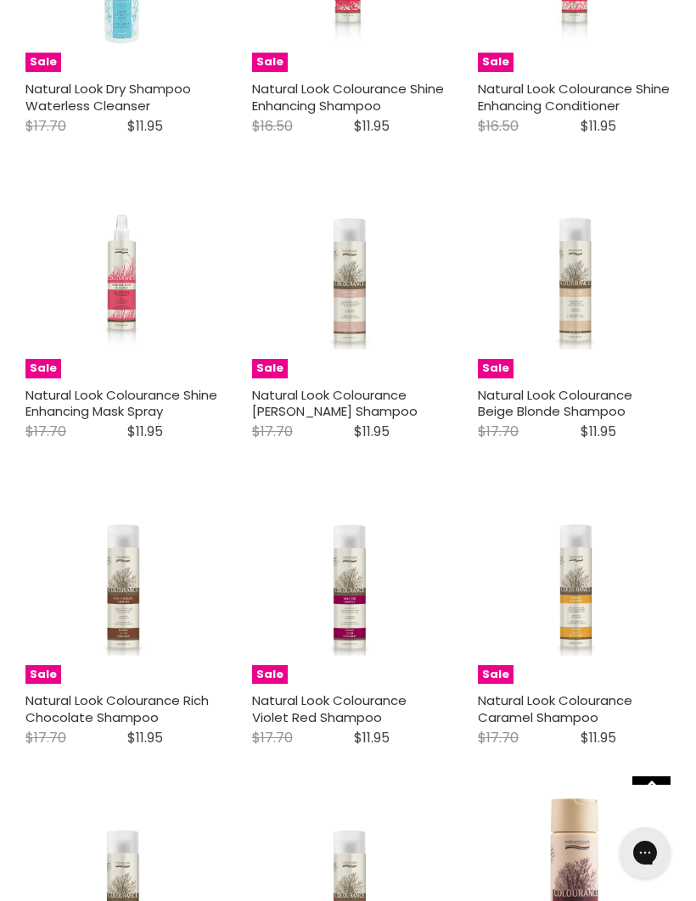
scroll to position [3367, 0]
click at [356, 307] on img "Main content" at bounding box center [347, 283] width 128 height 193
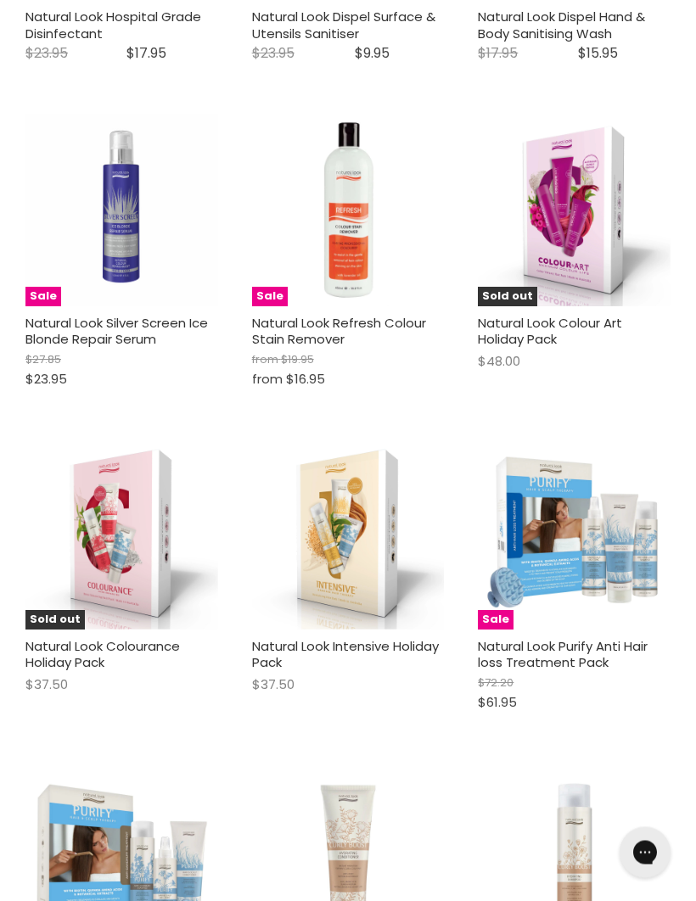
scroll to position [5582, 0]
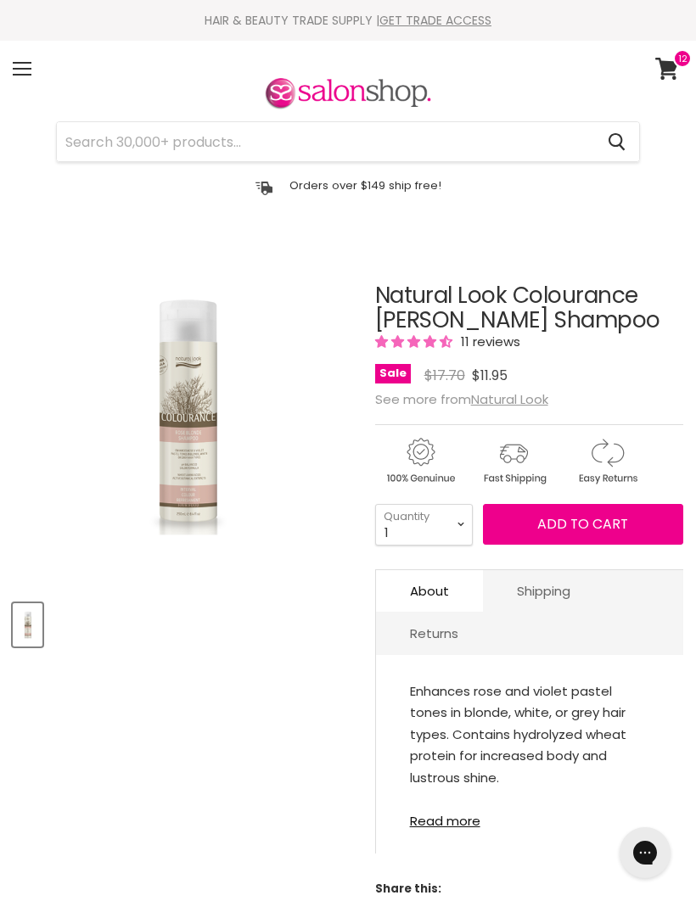
select select "2"
type input "2"
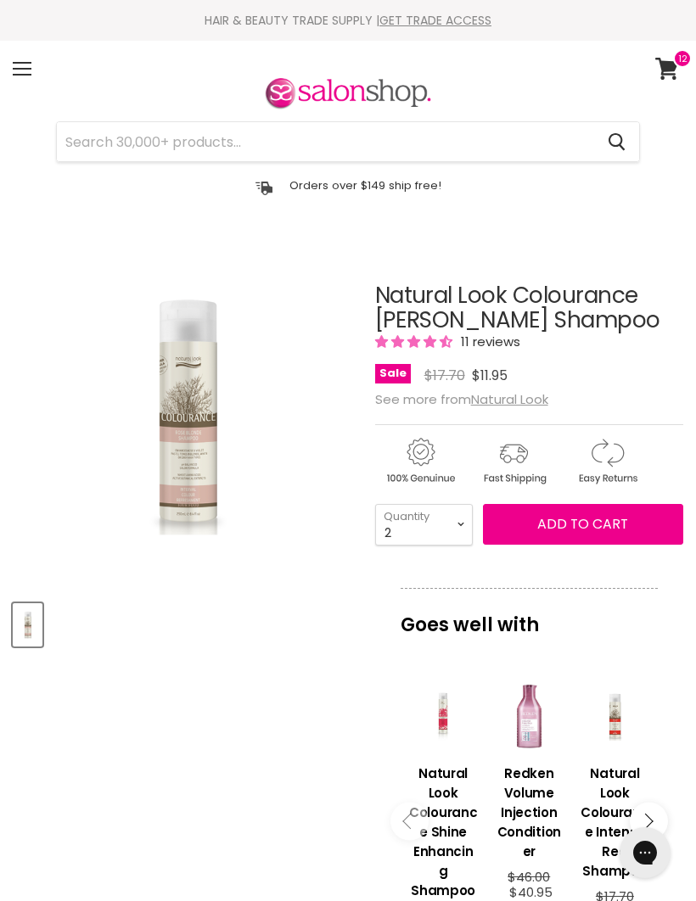
click at [589, 530] on span "Add to cart" at bounding box center [582, 524] width 91 height 20
click at [578, 523] on span "Add to cart" at bounding box center [582, 524] width 91 height 20
click at [253, 708] on article "Click or scroll to zoom Tap or pinch to zoom Natural Look Colourance Rose Blond…" at bounding box center [348, 801] width 670 height 1120
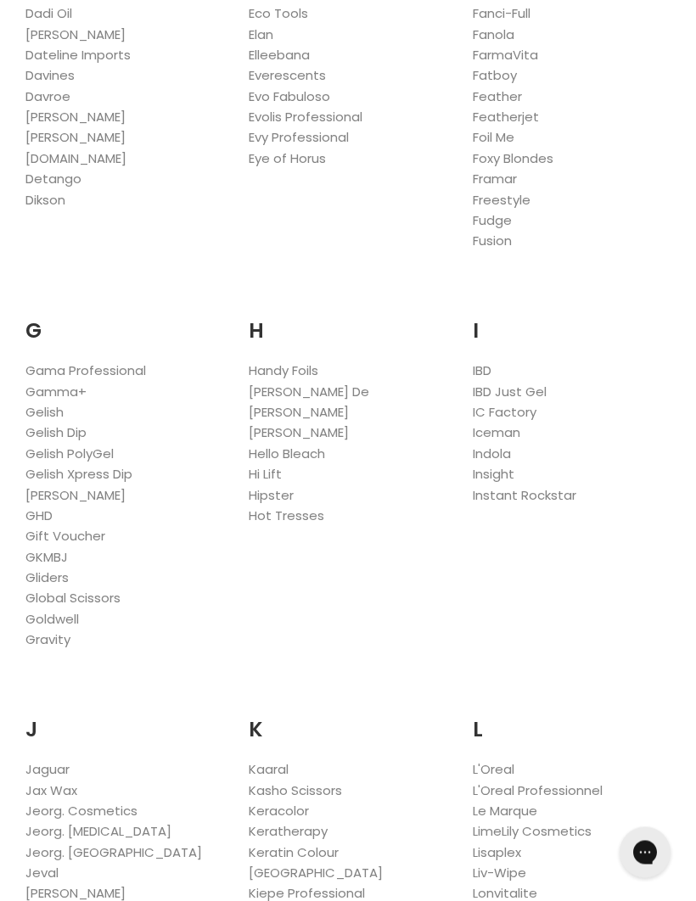
scroll to position [1108, 0]
click at [274, 465] on link "Hi Lift" at bounding box center [265, 474] width 33 height 18
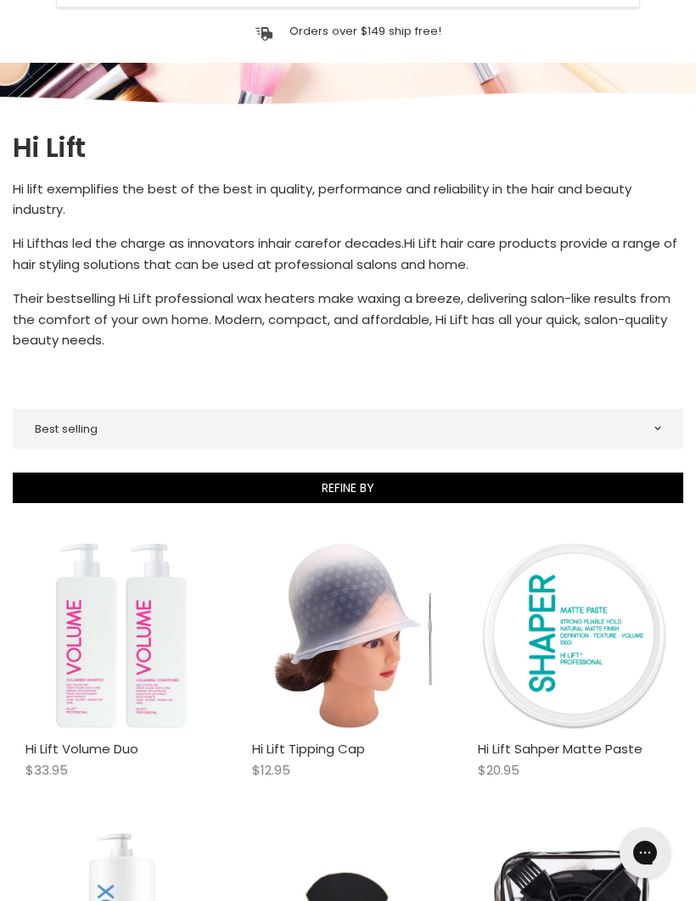
click at [349, 645] on img "Main content" at bounding box center [348, 636] width 193 height 193
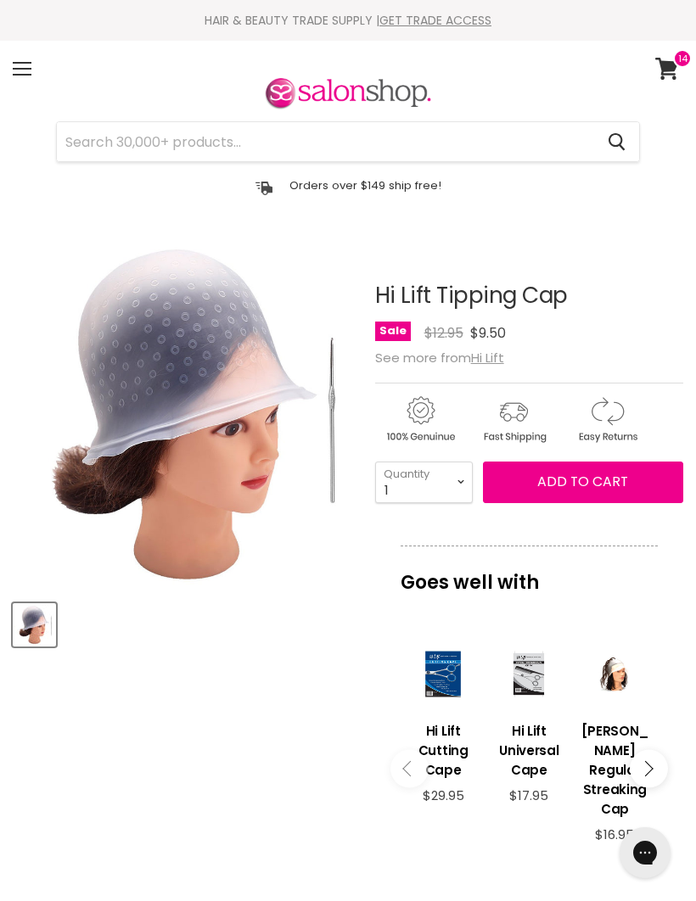
click at [244, 761] on article "Click or scroll to zoom Tap or pinch to zoom Hi Lift Tipping Cap No reviews" at bounding box center [348, 754] width 670 height 1027
click at [630, 688] on div "Main content" at bounding box center [614, 674] width 69 height 69
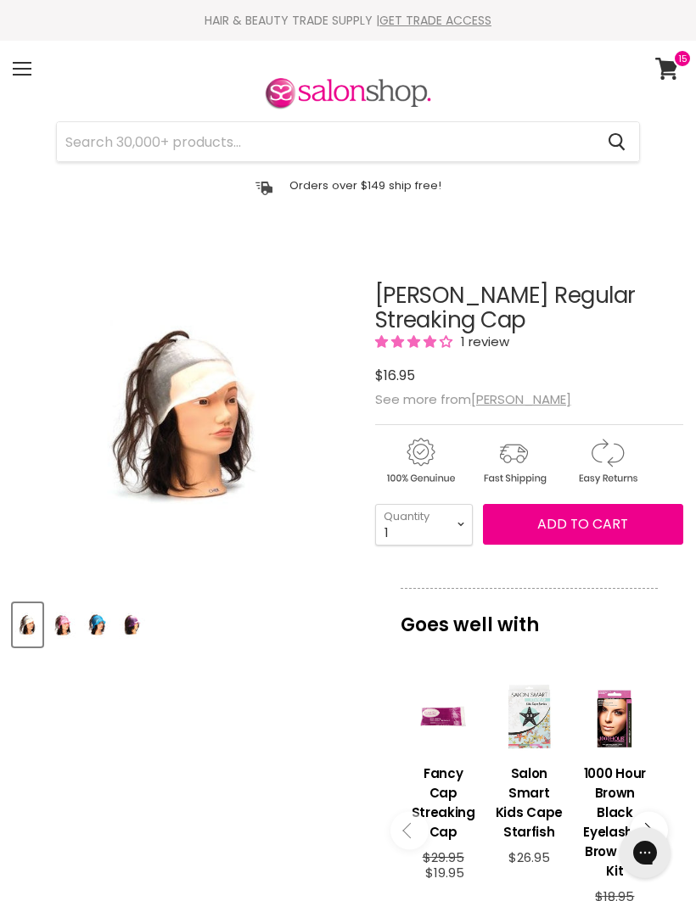
click at [228, 729] on article "Click or scroll to zoom Tap or pinch to zoom Click or scroll to zoom" at bounding box center [348, 810] width 670 height 1139
click at [67, 626] on img "Product thumbnails" at bounding box center [62, 625] width 26 height 40
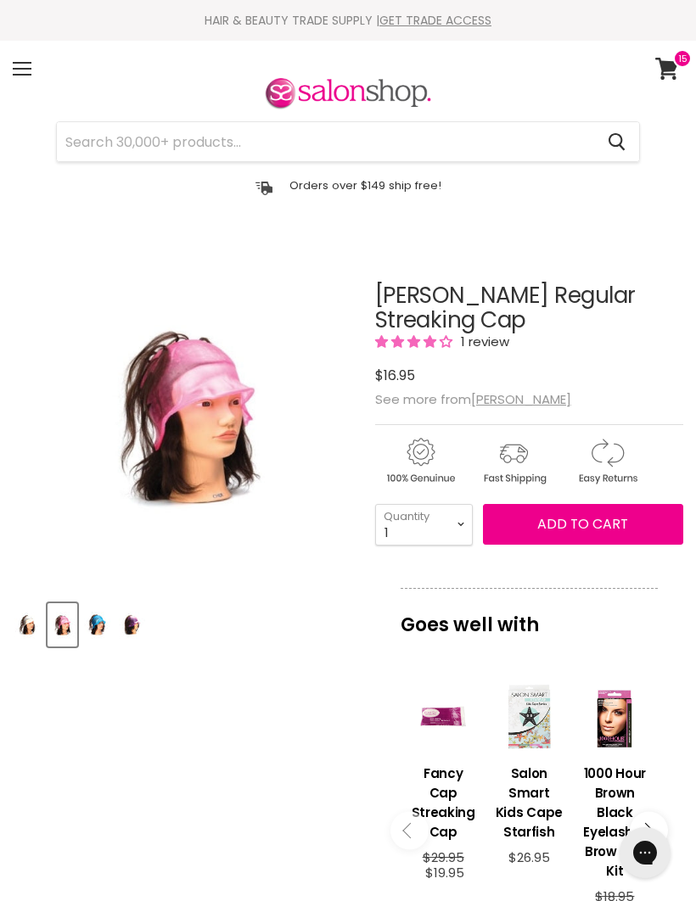
click at [577, 529] on span "Add to cart" at bounding box center [582, 524] width 91 height 20
click at [137, 626] on img "Product thumbnails" at bounding box center [132, 625] width 26 height 40
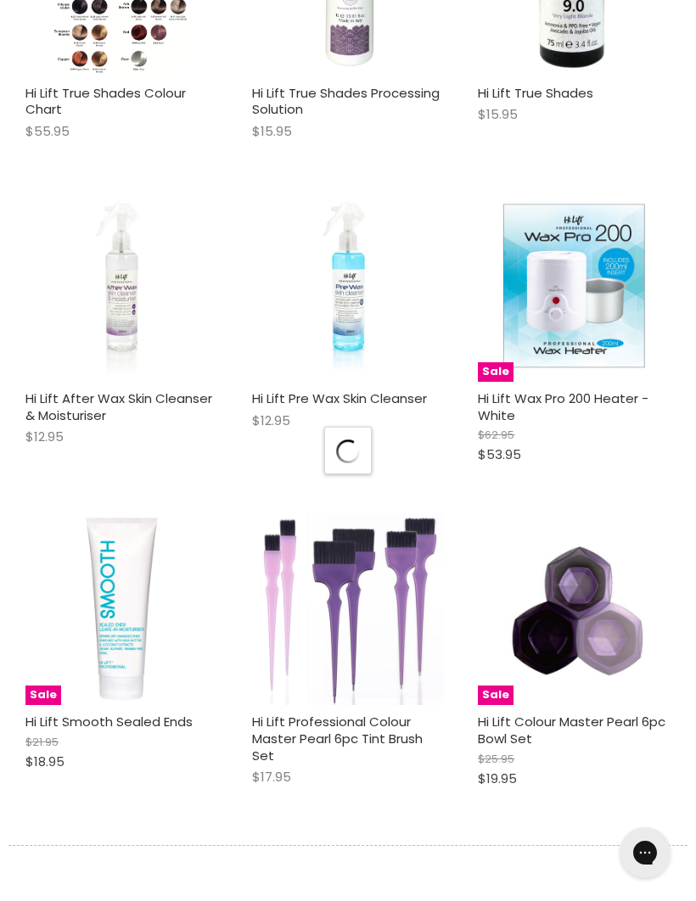
scroll to position [5031, 0]
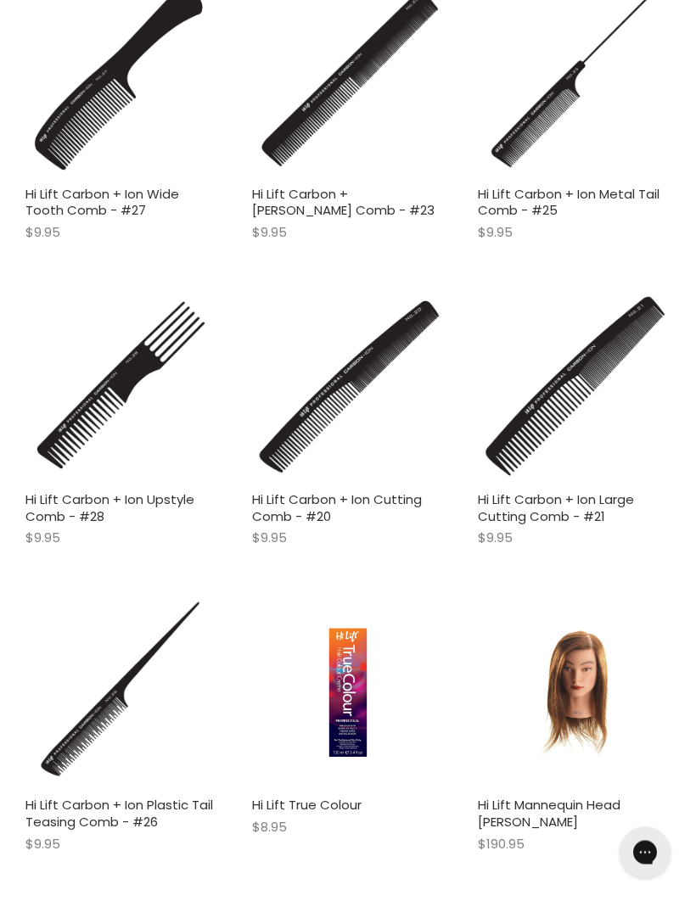
scroll to position [10729, 0]
click at [342, 601] on img "Main content" at bounding box center [347, 692] width 128 height 193
